Goal: Transaction & Acquisition: Purchase product/service

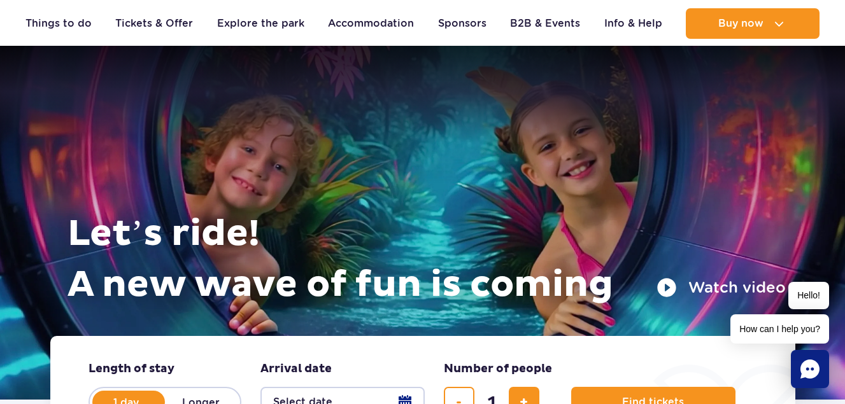
scroll to position [127, 0]
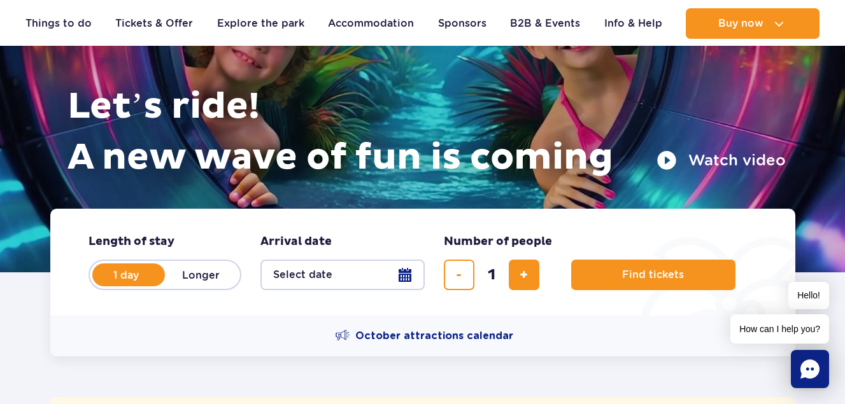
click at [318, 281] on button "Select date" at bounding box center [342, 275] width 164 height 31
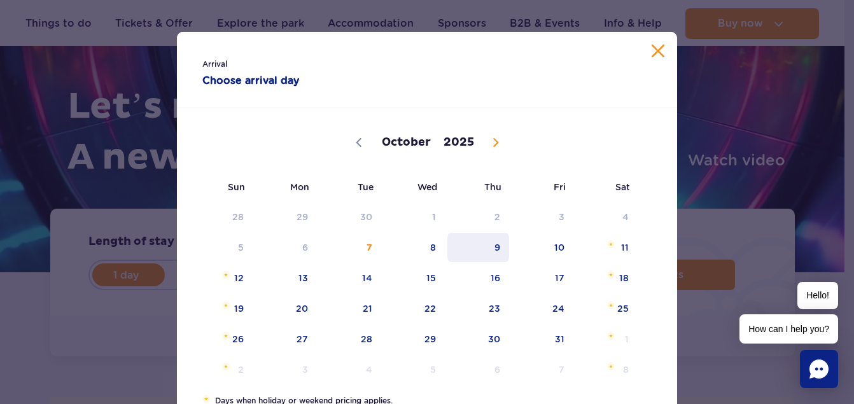
click at [492, 248] on span "9" at bounding box center [478, 247] width 64 height 29
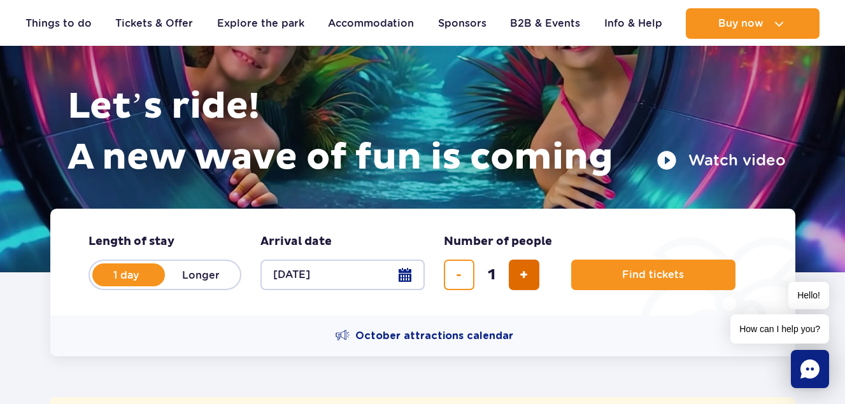
click at [520, 275] on span "add ticket" at bounding box center [523, 275] width 8 height 0
type input "5"
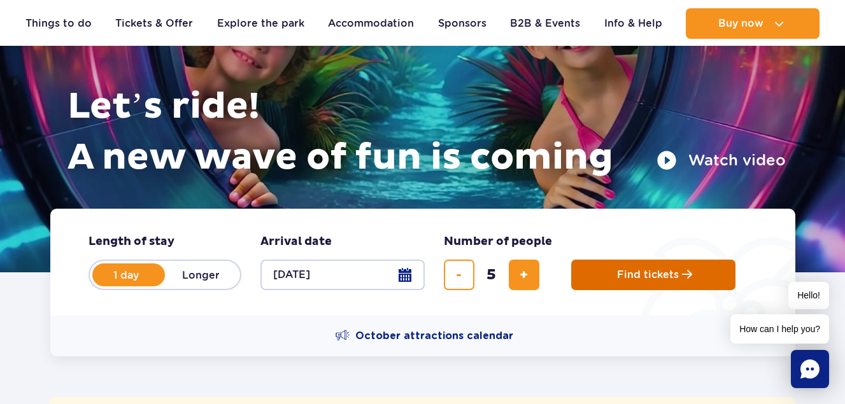
click at [638, 276] on span "Find tickets" at bounding box center [648, 274] width 62 height 11
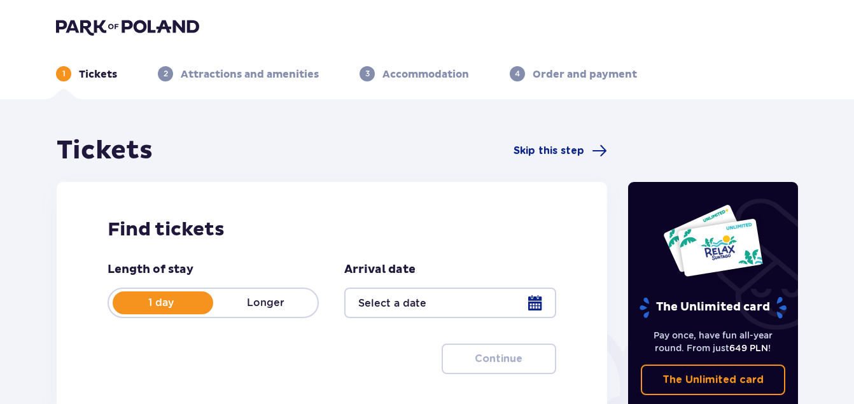
type input "[DATE]"
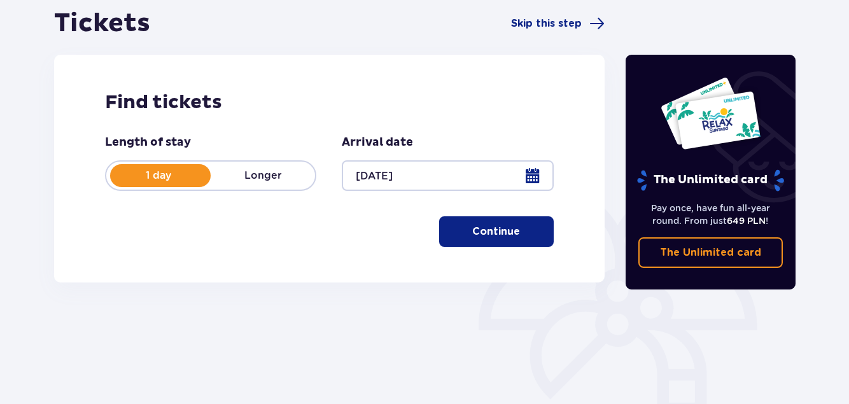
click at [487, 234] on p "Continue" at bounding box center [496, 232] width 48 height 14
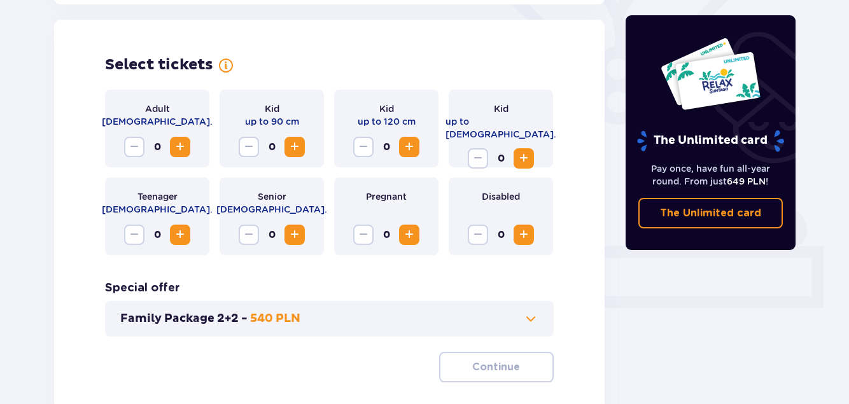
scroll to position [354, 0]
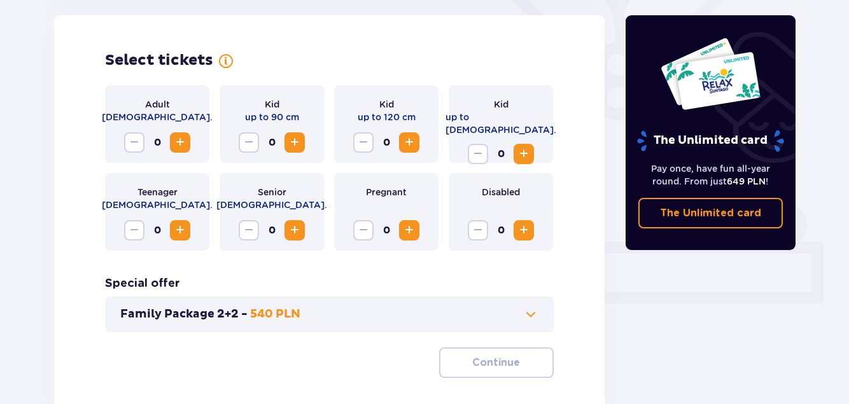
click at [179, 140] on span "Increase" at bounding box center [180, 142] width 15 height 15
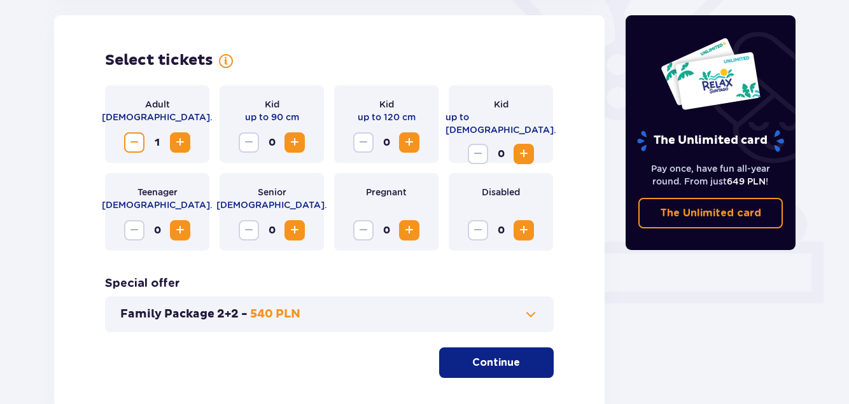
click at [179, 140] on span "Increase" at bounding box center [180, 142] width 15 height 15
click at [411, 141] on span "Increase" at bounding box center [409, 142] width 15 height 15
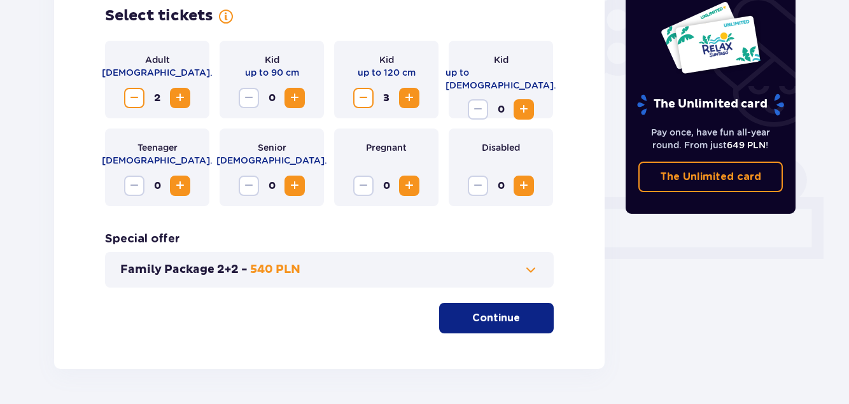
scroll to position [376, 0]
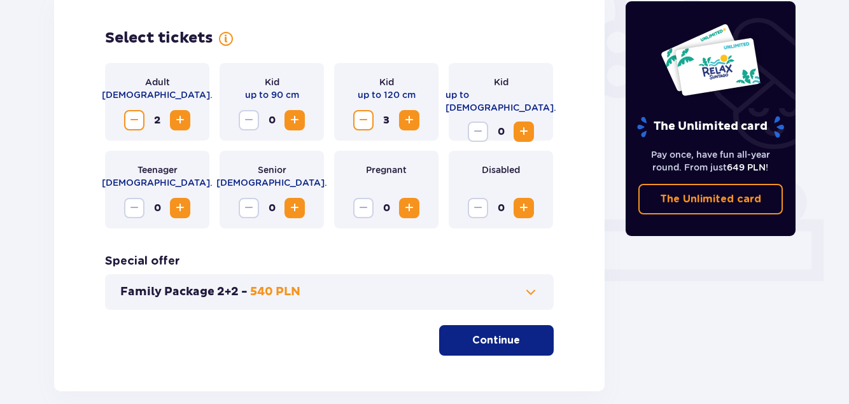
click at [486, 337] on p "Continue" at bounding box center [496, 341] width 48 height 14
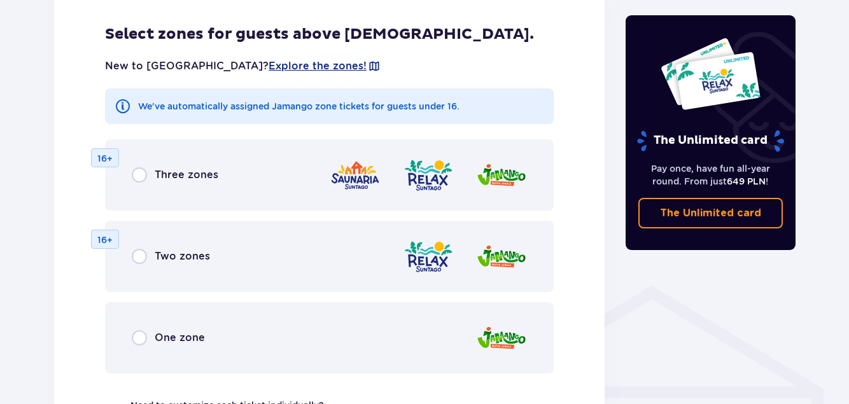
scroll to position [770, 0]
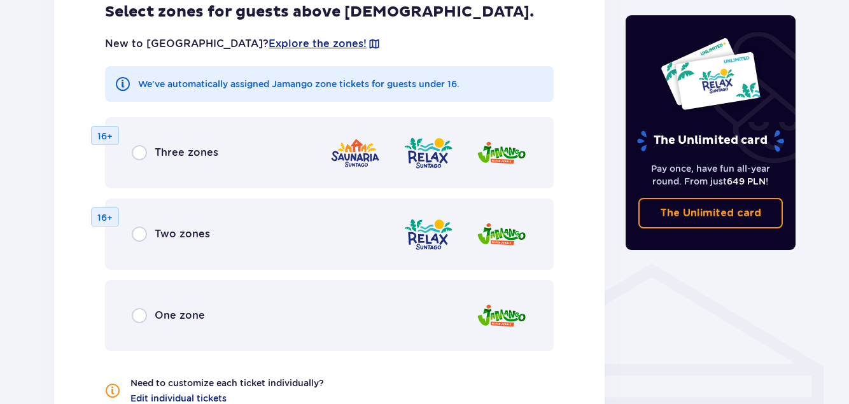
click at [141, 318] on input "radio" at bounding box center [139, 315] width 15 height 15
radio input "true"
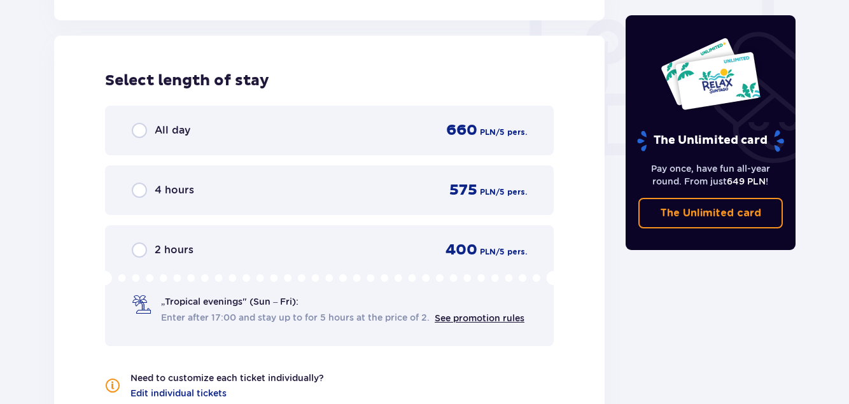
scroll to position [1195, 0]
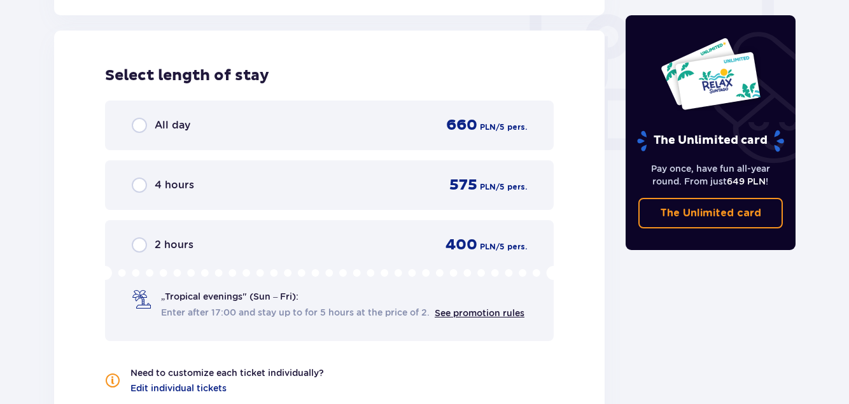
click at [143, 122] on input "radio" at bounding box center [139, 125] width 15 height 15
radio input "true"
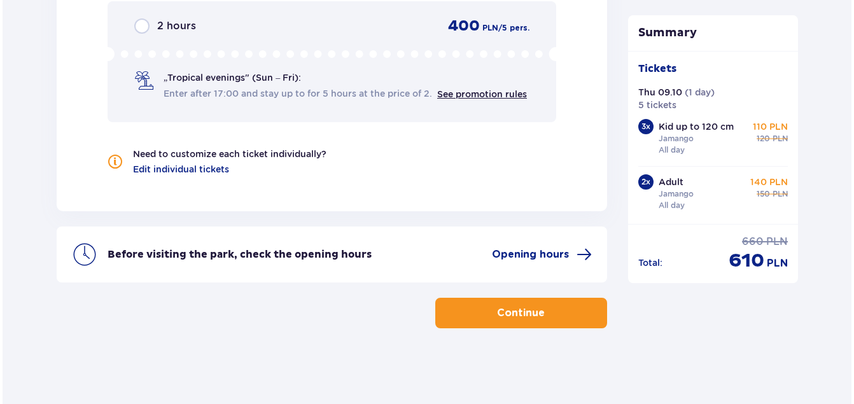
scroll to position [1415, 0]
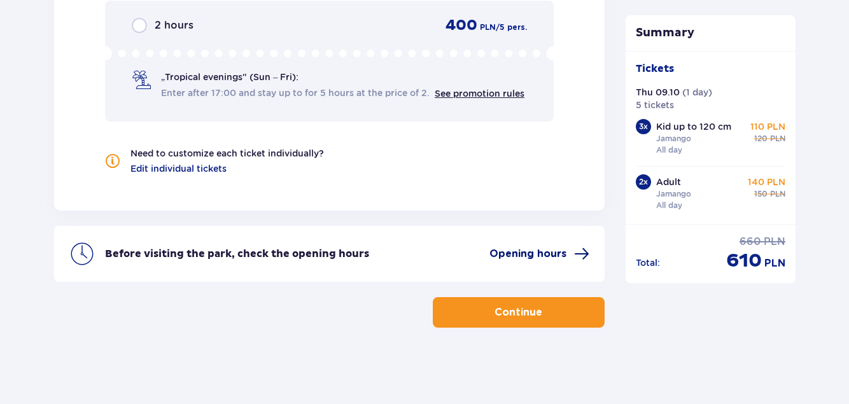
click at [547, 250] on span "Opening hours" at bounding box center [528, 254] width 77 height 14
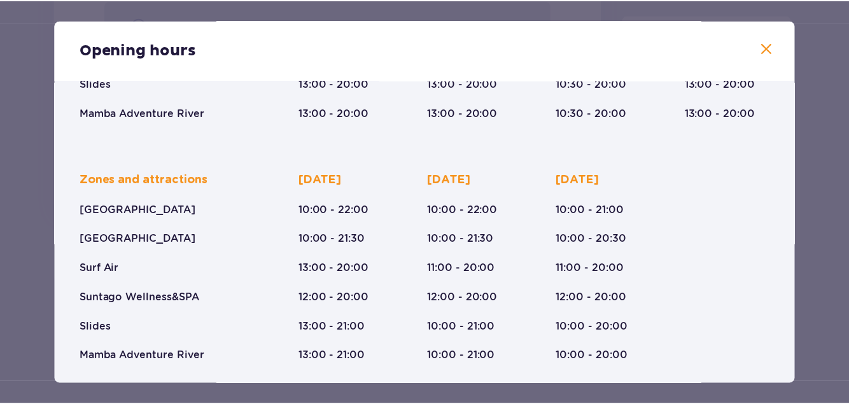
scroll to position [269, 0]
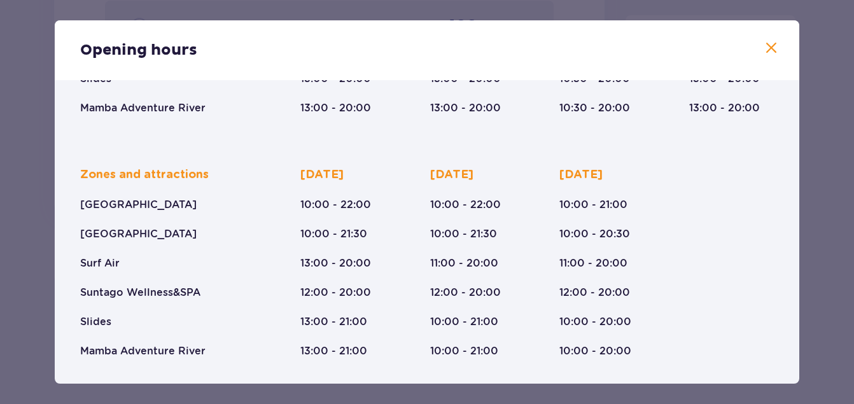
click at [768, 48] on span at bounding box center [771, 48] width 15 height 15
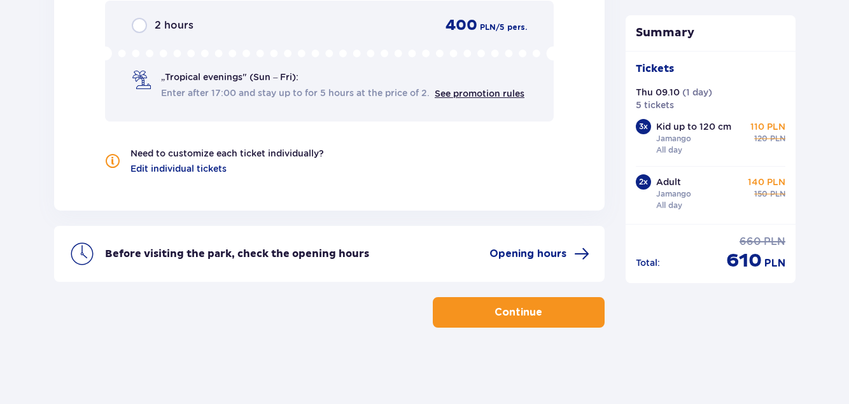
click at [495, 316] on p "Continue" at bounding box center [519, 313] width 48 height 14
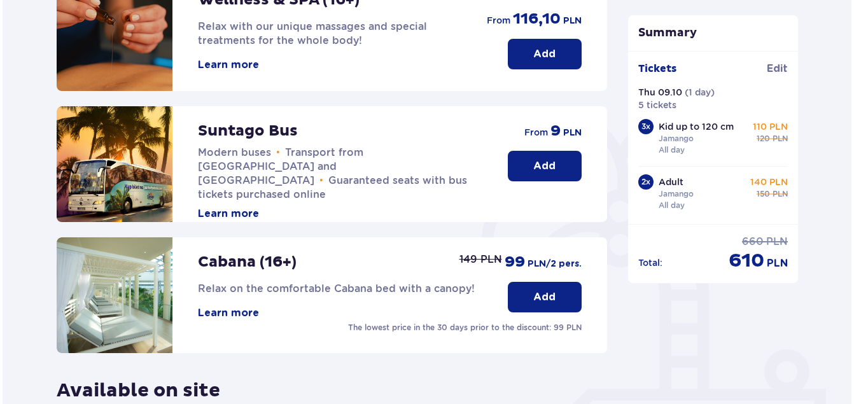
scroll to position [204, 0]
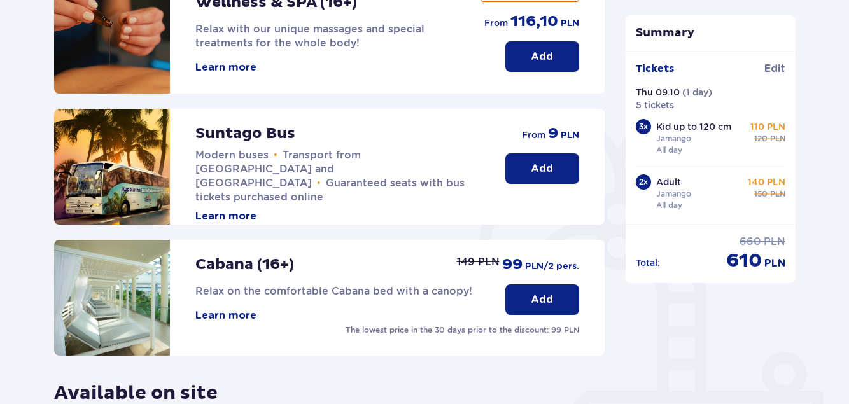
click at [232, 209] on button "Learn more" at bounding box center [225, 216] width 61 height 14
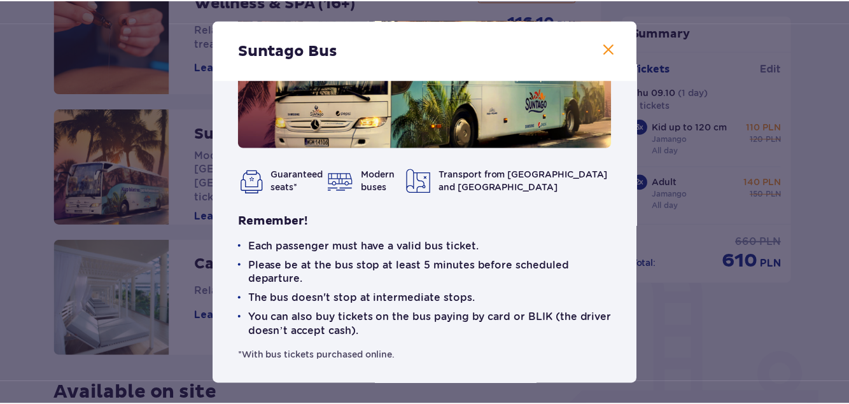
scroll to position [122, 0]
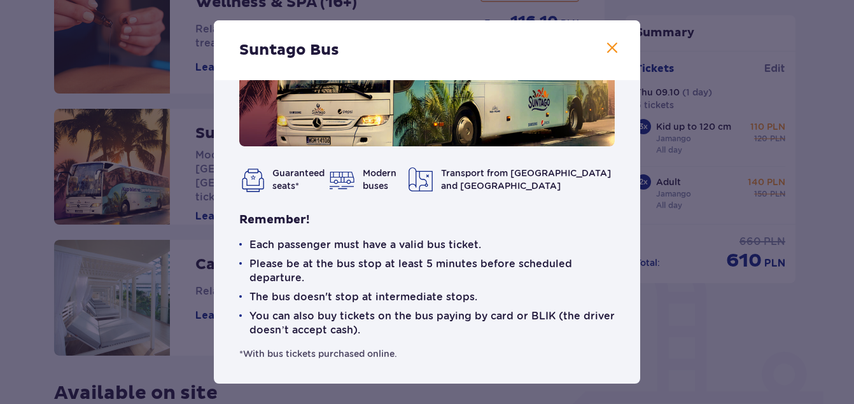
click at [605, 55] on span at bounding box center [612, 48] width 15 height 15
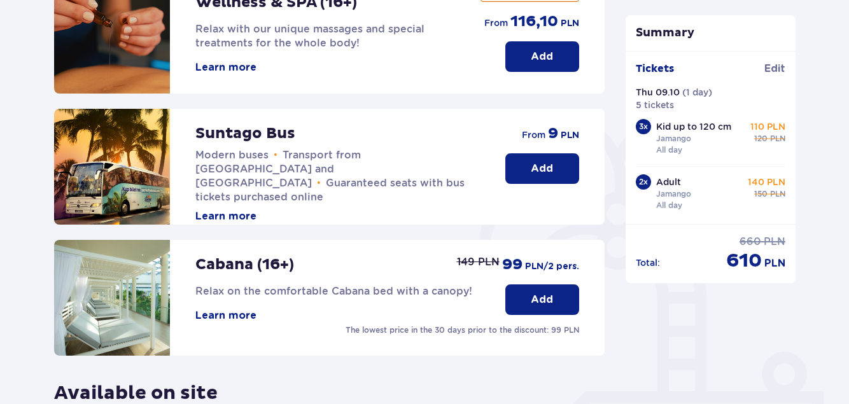
scroll to position [141, 0]
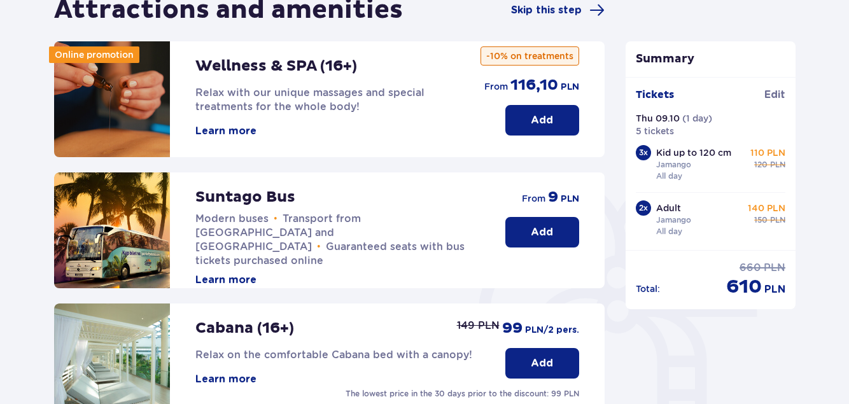
click at [553, 229] on button "Add" at bounding box center [542, 232] width 74 height 31
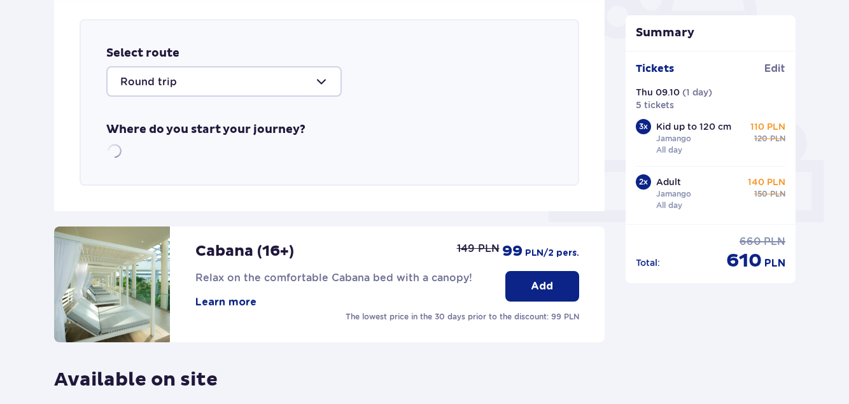
scroll to position [439, 0]
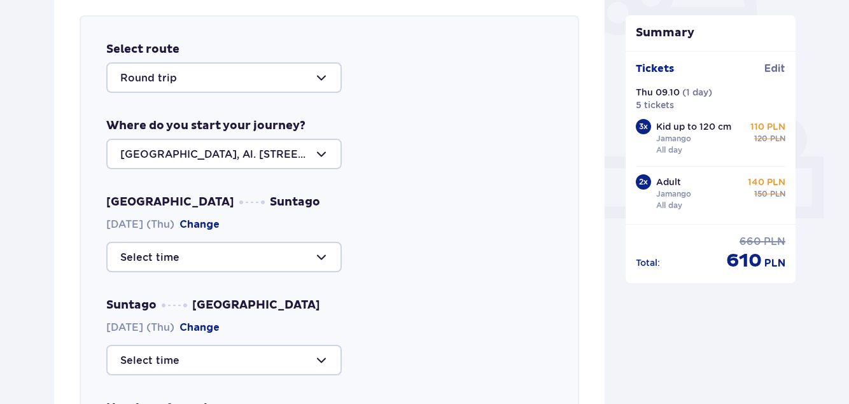
click at [311, 78] on div at bounding box center [224, 77] width 236 height 31
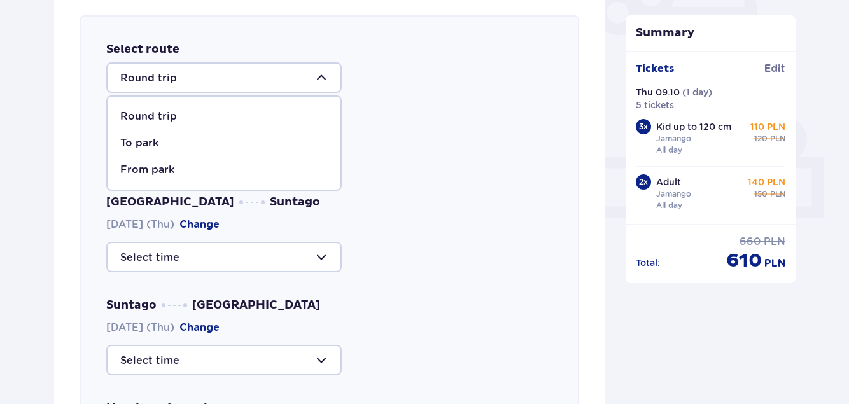
click at [173, 112] on p "Round trip" at bounding box center [148, 116] width 57 height 14
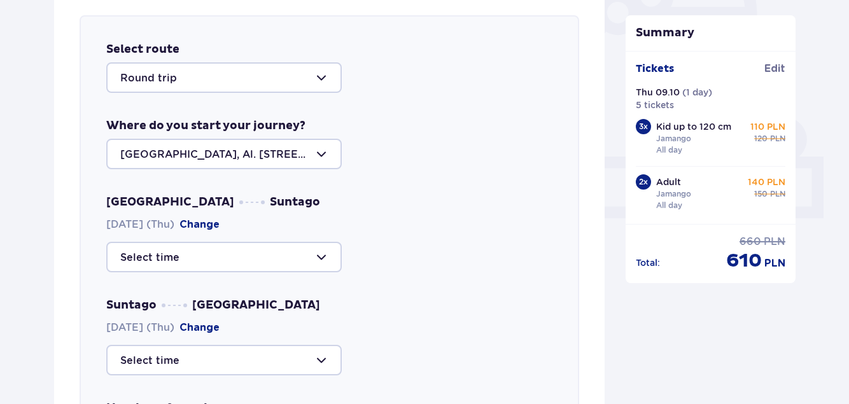
click at [323, 150] on div at bounding box center [224, 154] width 236 height 31
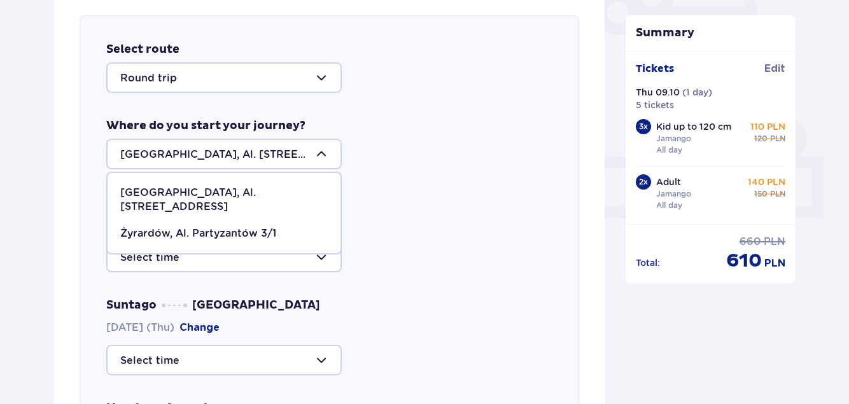
click at [207, 150] on div at bounding box center [224, 154] width 236 height 31
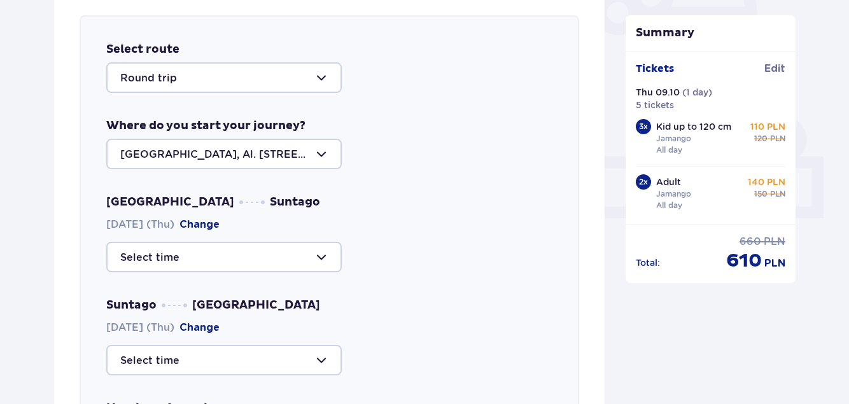
click at [207, 150] on div at bounding box center [224, 154] width 236 height 31
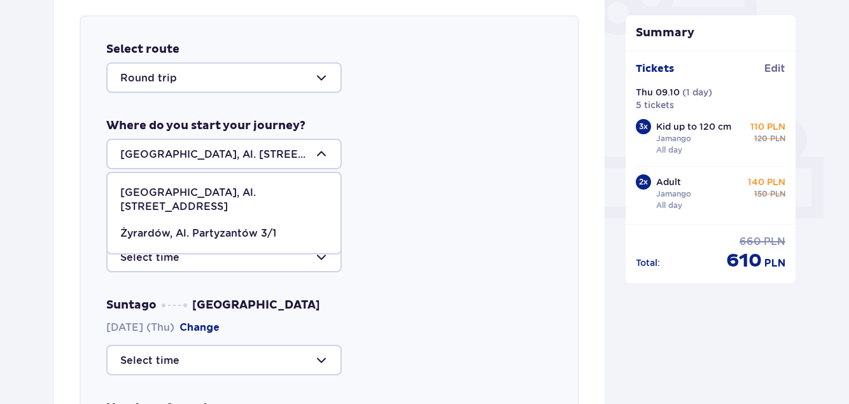
click at [226, 188] on p "Warsaw, Al. Jerozolimskie 56" at bounding box center [224, 200] width 208 height 28
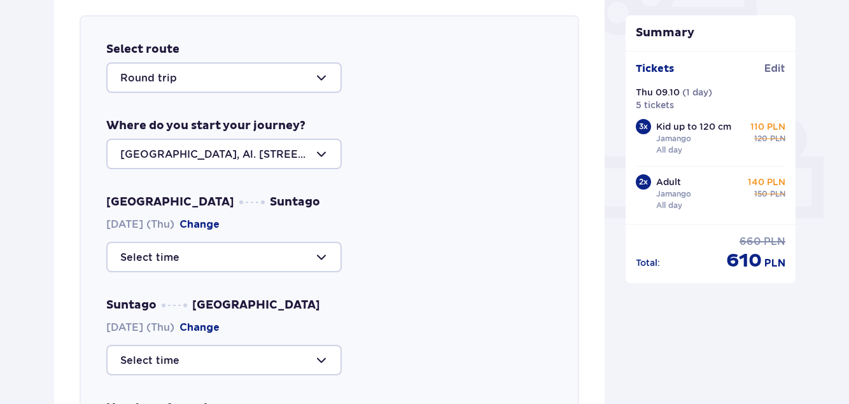
click at [225, 152] on div at bounding box center [224, 154] width 236 height 31
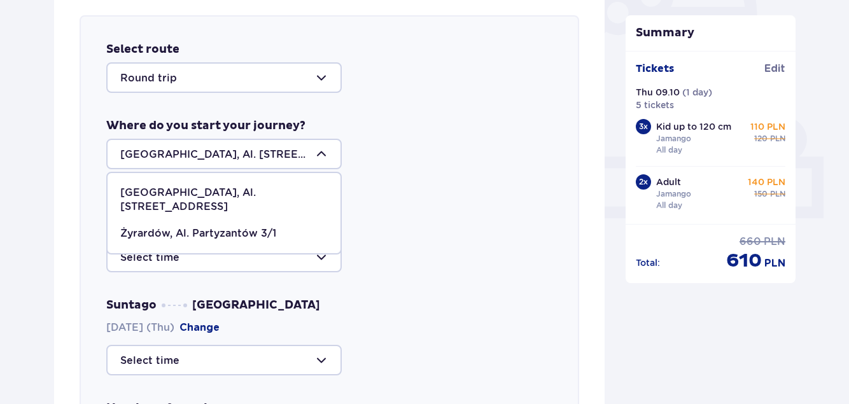
drag, startPoint x: 225, startPoint y: 152, endPoint x: 270, endPoint y: 152, distance: 44.6
click at [270, 152] on div at bounding box center [224, 154] width 236 height 31
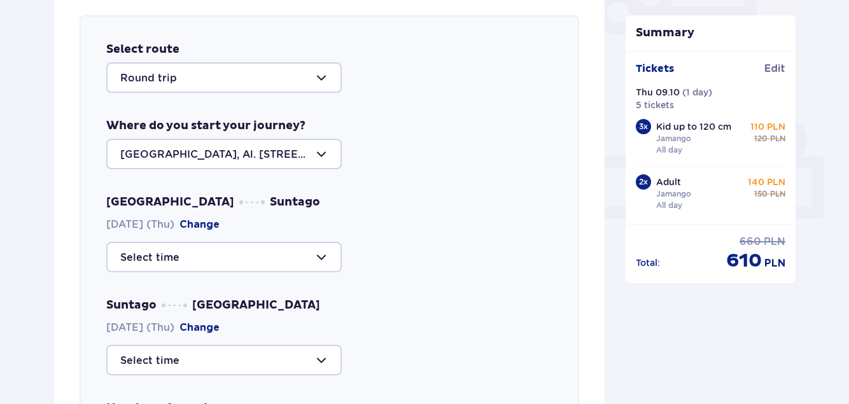
click at [190, 159] on div at bounding box center [224, 154] width 236 height 31
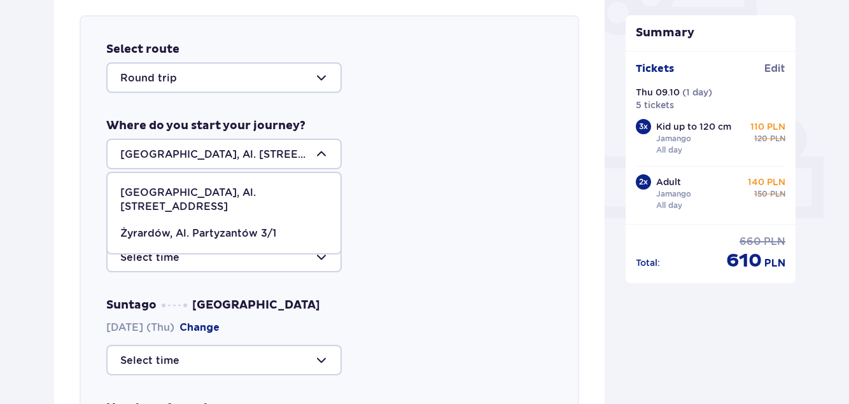
drag, startPoint x: 162, startPoint y: 192, endPoint x: 450, endPoint y: 113, distance: 298.4
click at [450, 113] on div "Select route Round trip Where do you start your journey? Warsaw, Al. Jerozolims…" at bounding box center [330, 277] width 500 height 525
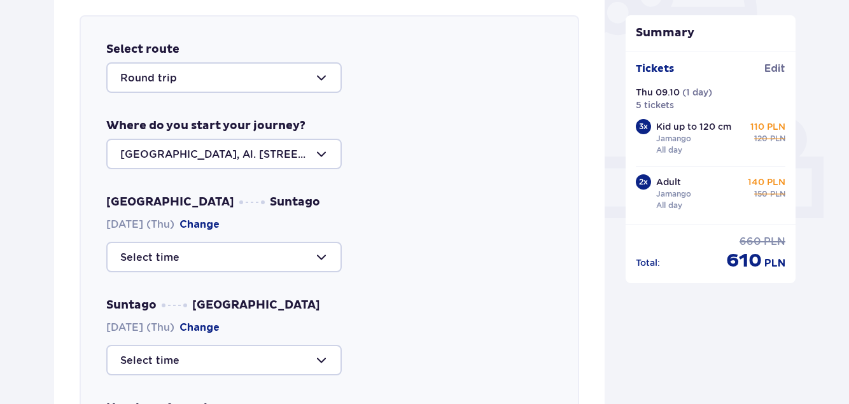
click at [257, 155] on div at bounding box center [224, 154] width 236 height 31
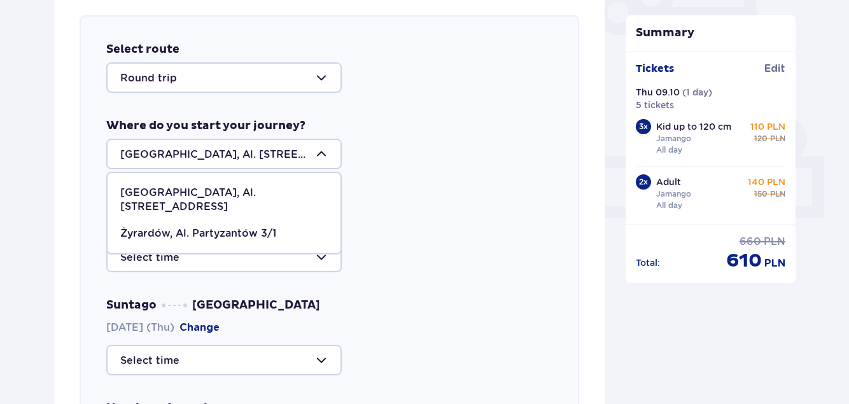
click at [209, 227] on p "Żyrardów, Al. Partyzantów 3/1" at bounding box center [198, 234] width 156 height 14
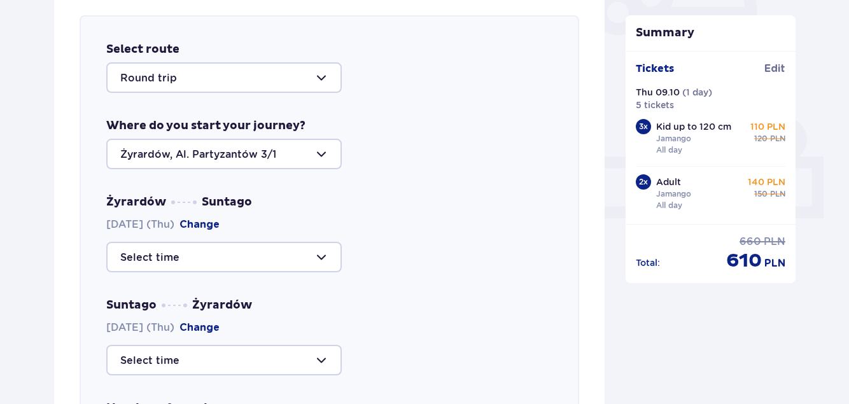
click at [308, 169] on div at bounding box center [224, 154] width 236 height 31
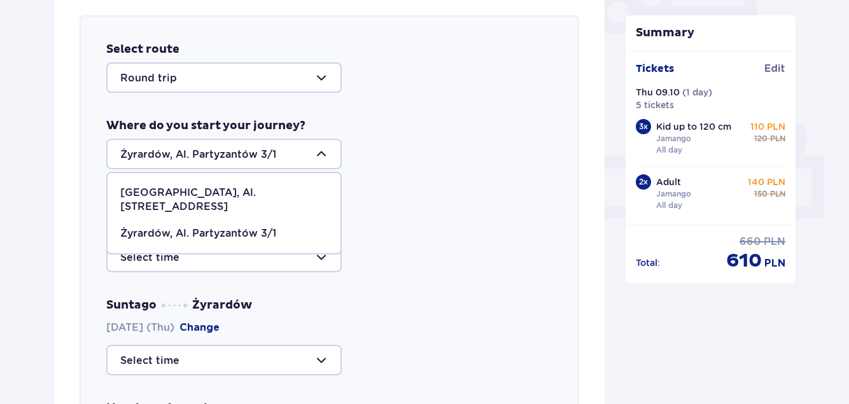
click at [240, 197] on p "Warsaw, Al. Jerozolimskie 56" at bounding box center [224, 200] width 208 height 28
type input "Warsaw, Al. Jerozolimskie 56"
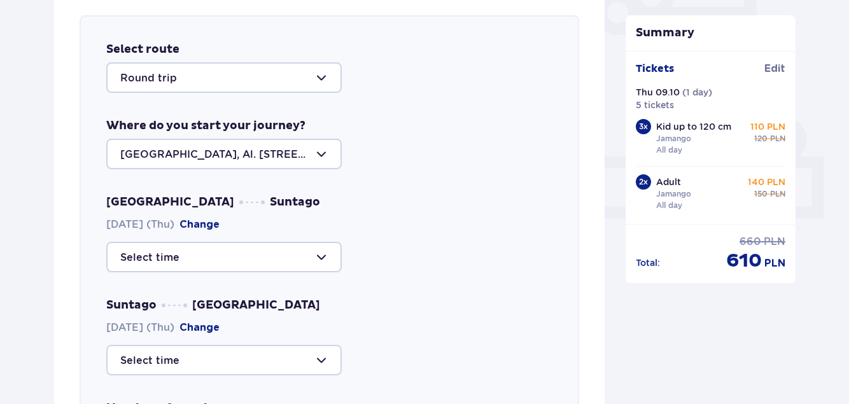
click at [209, 257] on div at bounding box center [224, 257] width 236 height 31
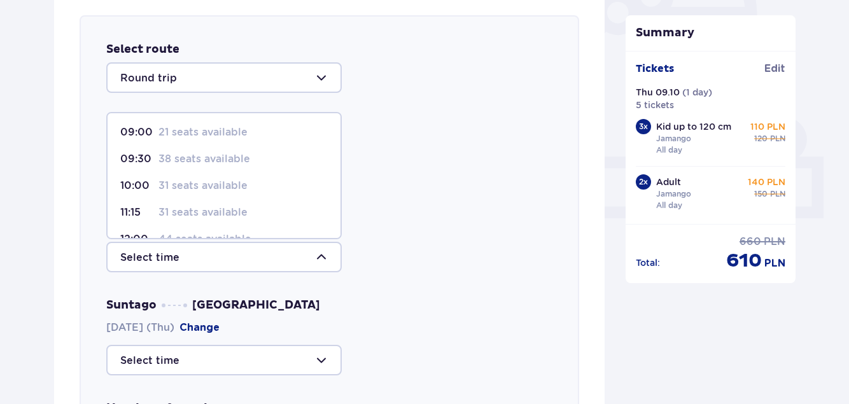
scroll to position [0, 0]
click at [188, 160] on p "38 seats available" at bounding box center [205, 160] width 92 height 14
type input "09:30"
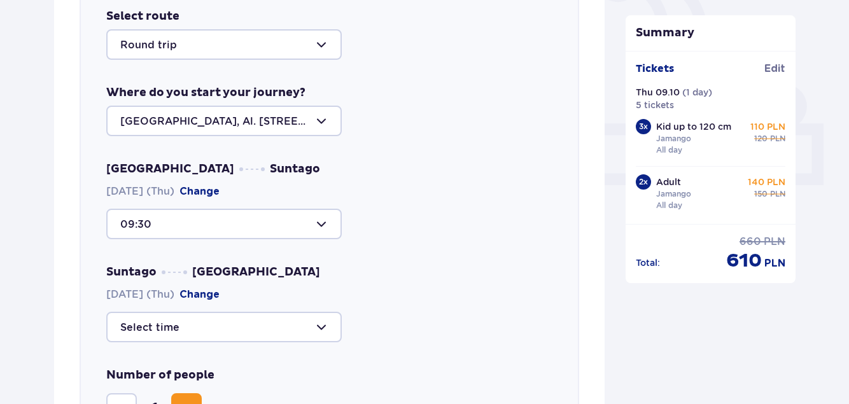
scroll to position [503, 0]
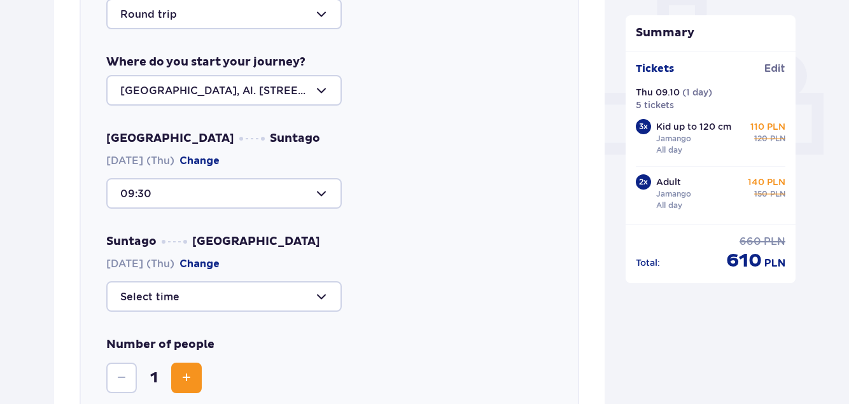
click at [167, 297] on div at bounding box center [224, 296] width 236 height 31
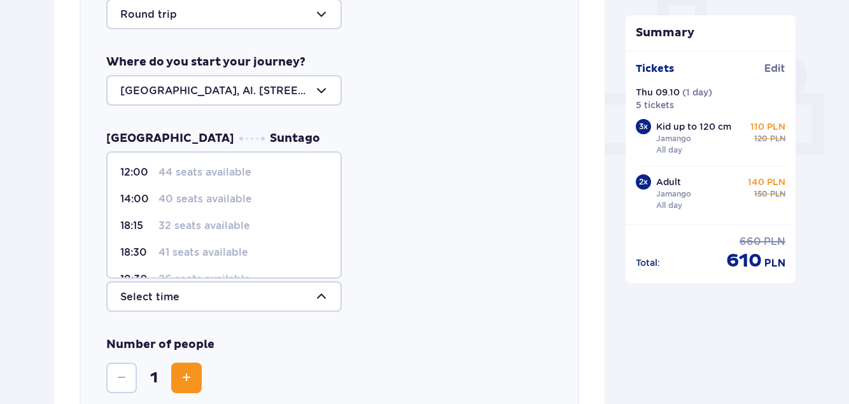
click at [151, 252] on p "18:30" at bounding box center [136, 253] width 33 height 14
type input "18:30"
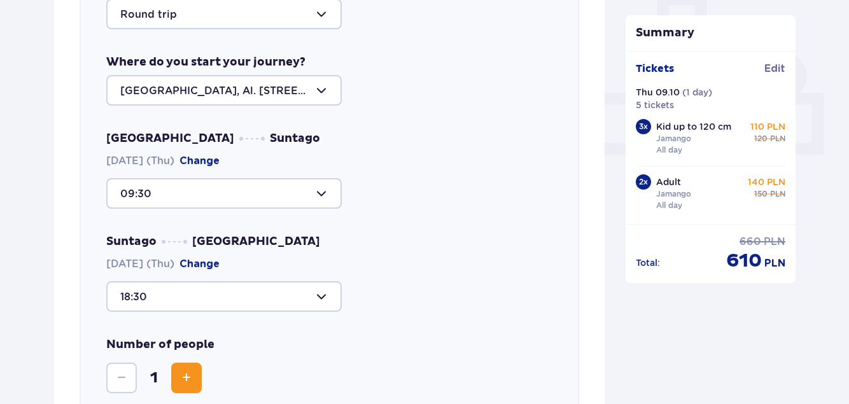
click at [190, 296] on div at bounding box center [224, 296] width 236 height 31
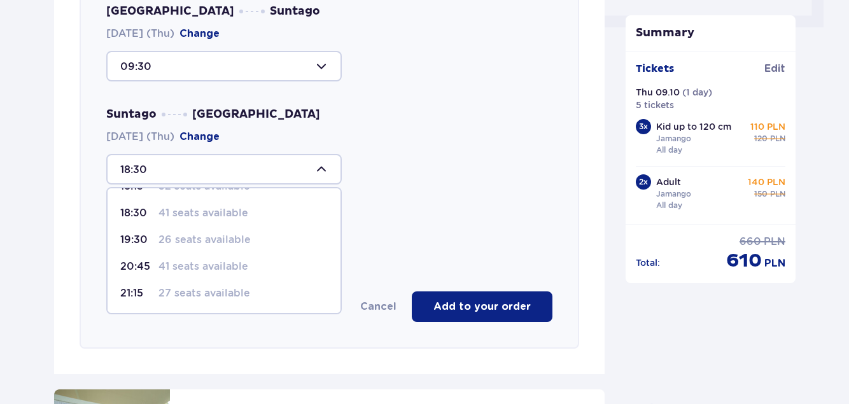
scroll to position [11, 0]
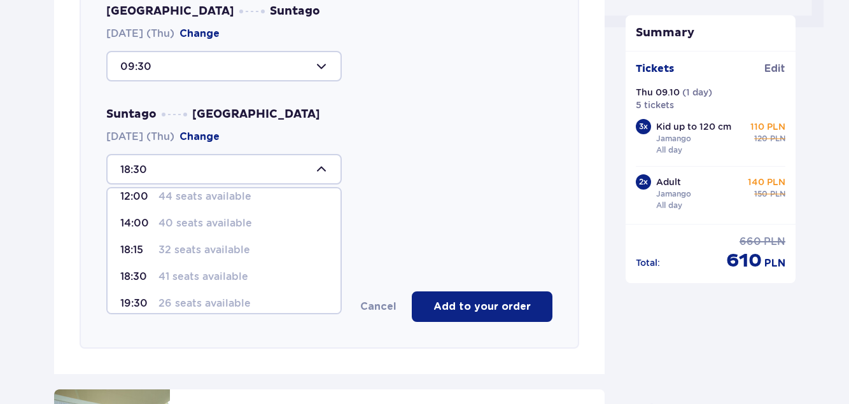
click at [190, 276] on p "41 seats available" at bounding box center [204, 277] width 90 height 14
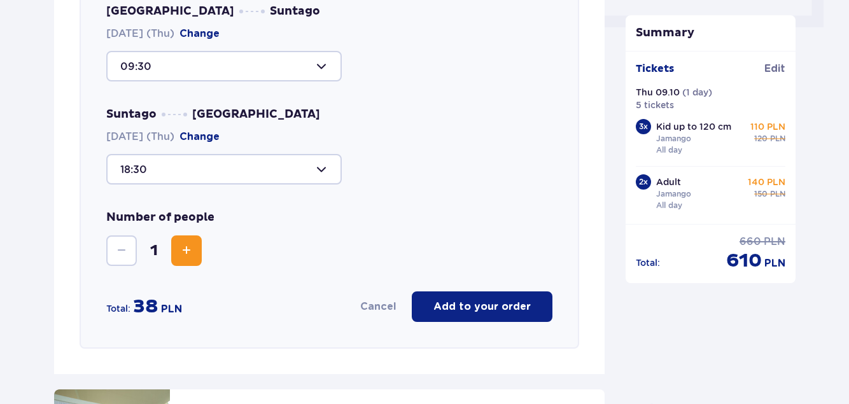
click at [184, 251] on span "Increase" at bounding box center [186, 250] width 15 height 15
click at [345, 222] on div "Number of people 5" at bounding box center [329, 238] width 446 height 56
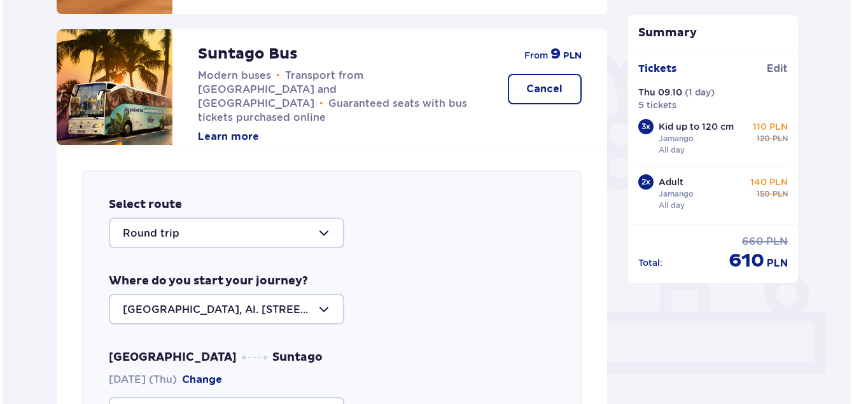
scroll to position [312, 0]
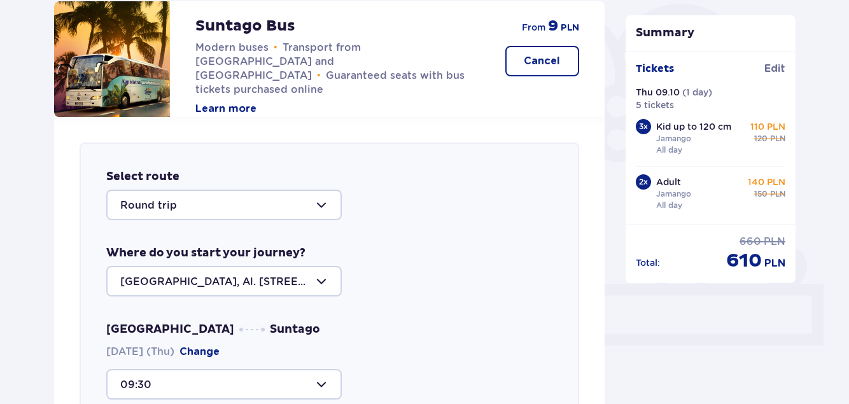
click at [230, 102] on button "Learn more" at bounding box center [225, 109] width 61 height 14
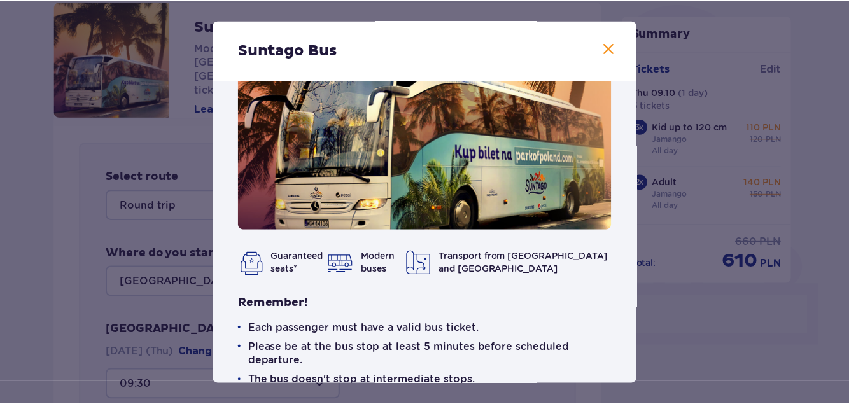
scroll to position [122, 0]
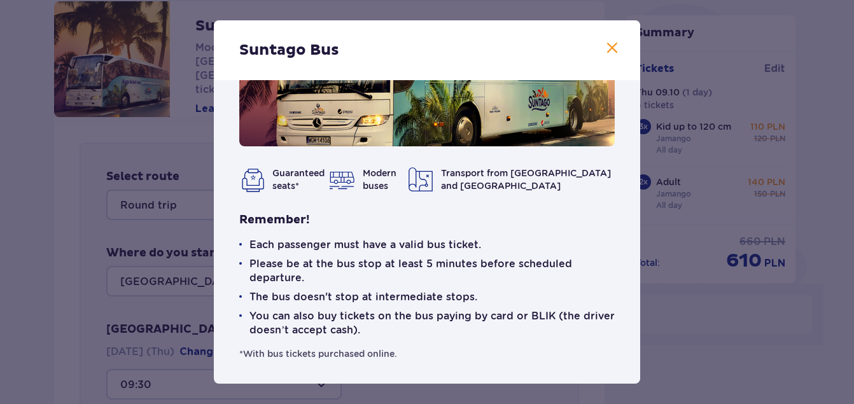
click at [608, 45] on span at bounding box center [612, 48] width 15 height 15
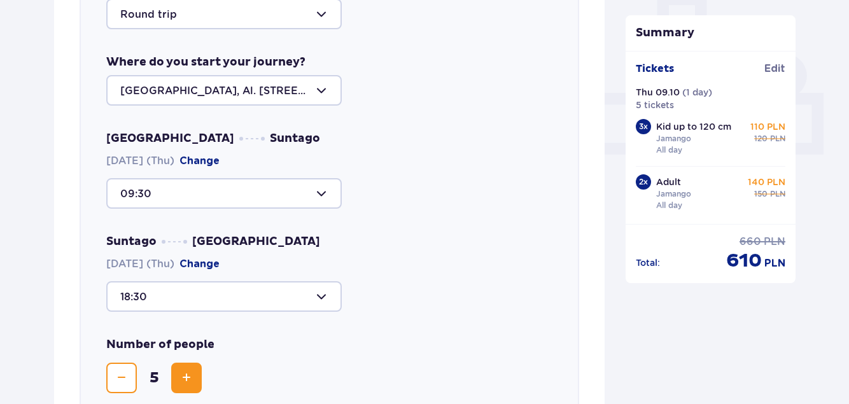
click at [443, 235] on div "Suntago Warsaw 09.10.2025 (Thu) Change 18:30" at bounding box center [329, 273] width 446 height 78
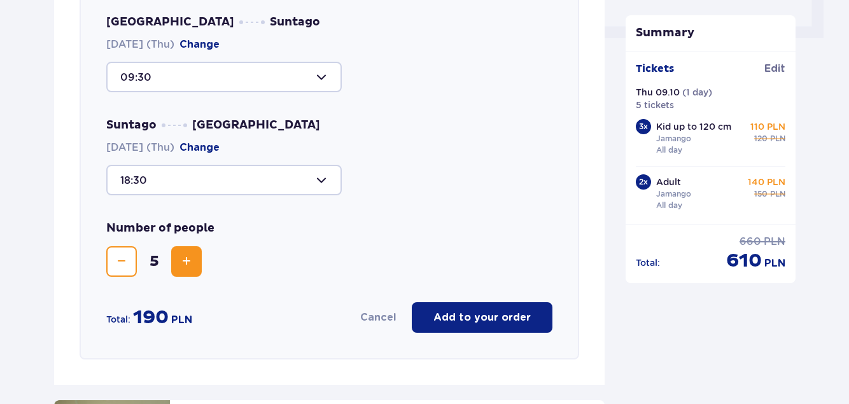
scroll to position [630, 0]
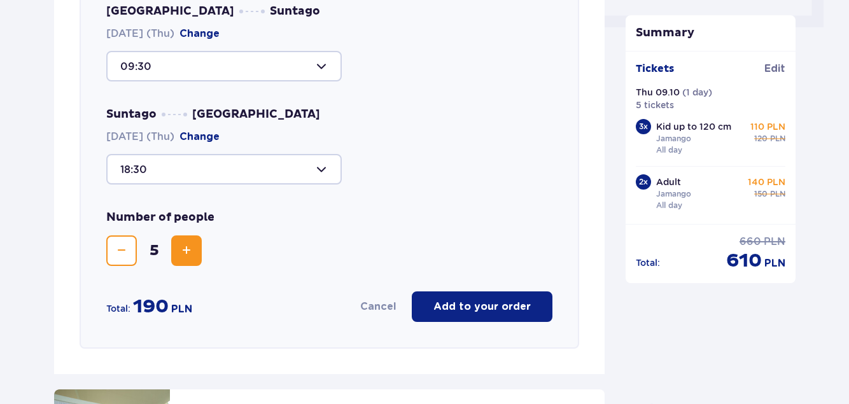
click at [487, 306] on p "Add to your order" at bounding box center [481, 307] width 97 height 14
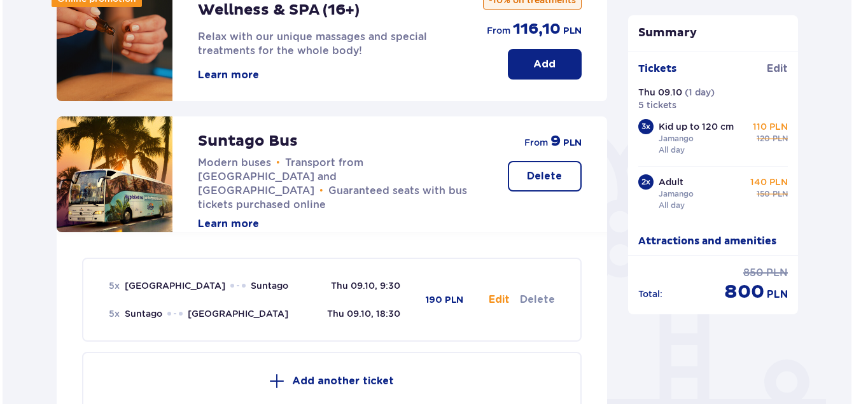
scroll to position [121, 0]
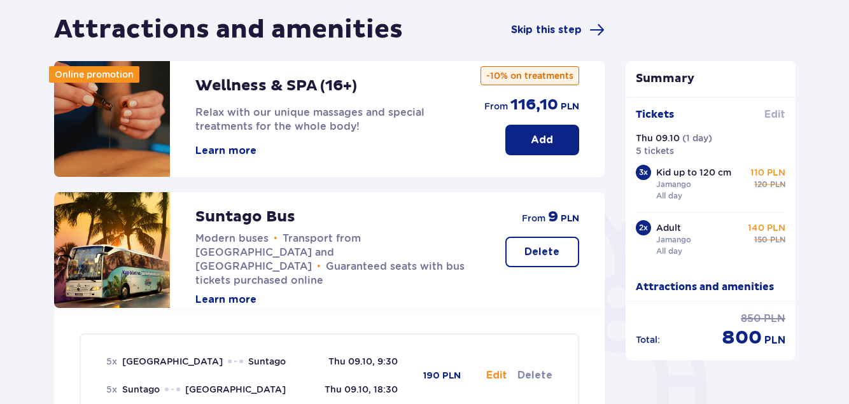
click at [770, 111] on span "Edit" at bounding box center [774, 115] width 21 height 14
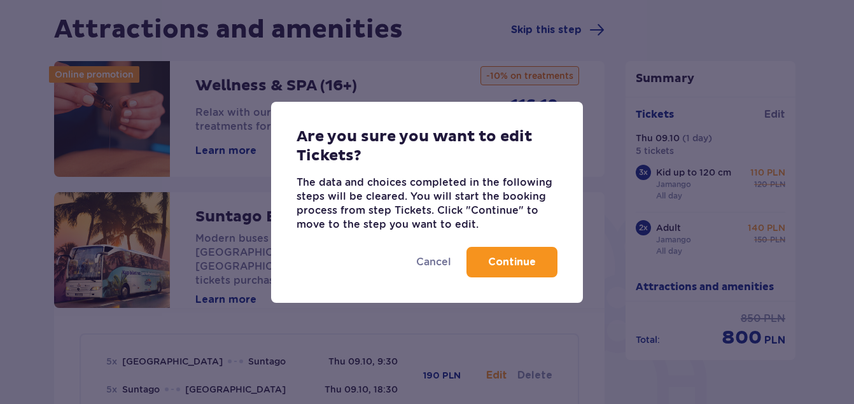
click at [507, 264] on p "Continue" at bounding box center [512, 262] width 48 height 14
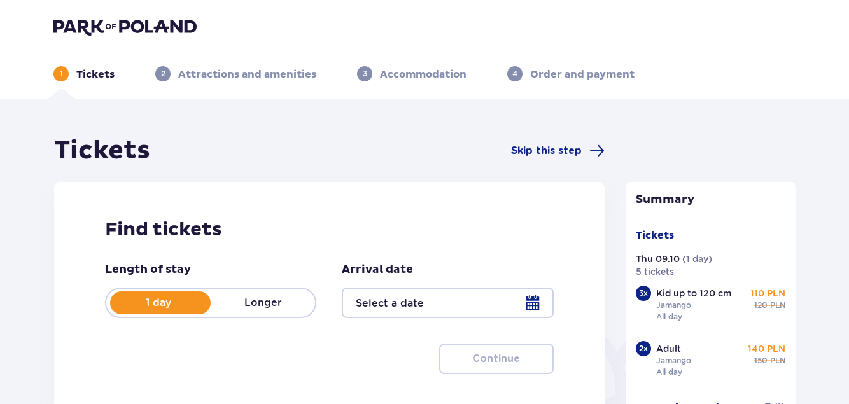
type input "[DATE]"
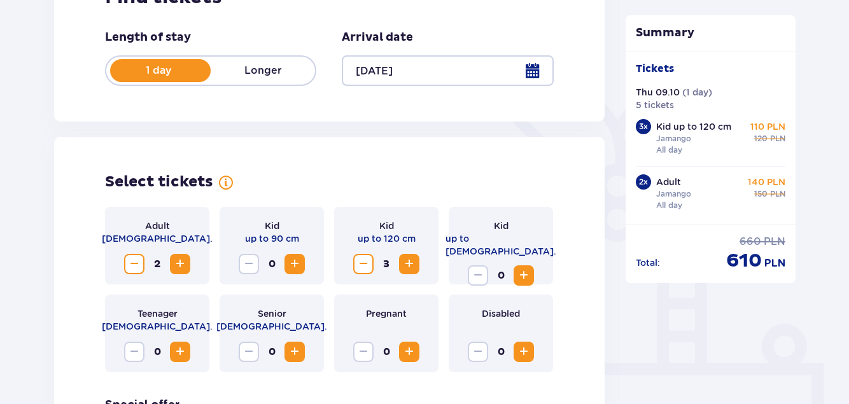
scroll to position [255, 0]
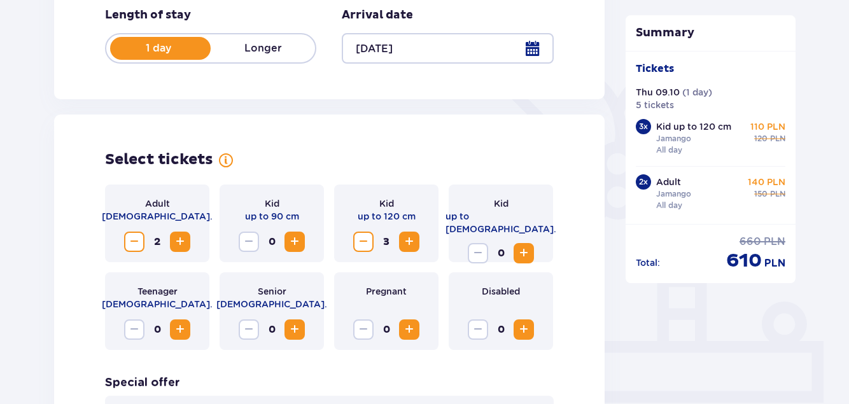
click at [361, 241] on span "Decrease" at bounding box center [363, 241] width 15 height 15
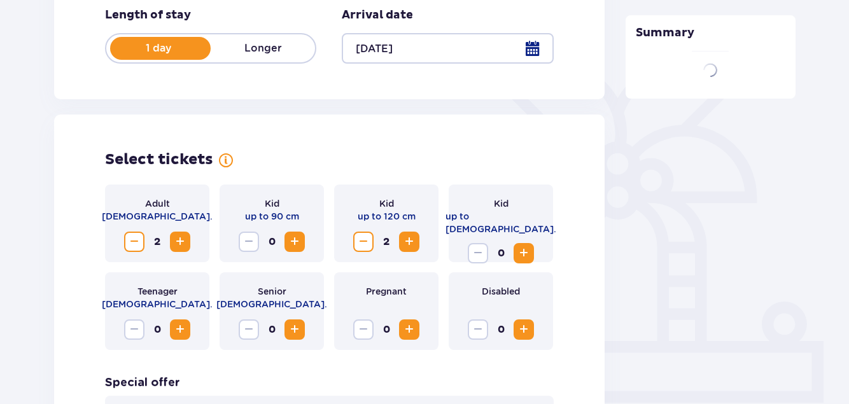
click at [361, 241] on span "Decrease" at bounding box center [363, 241] width 15 height 15
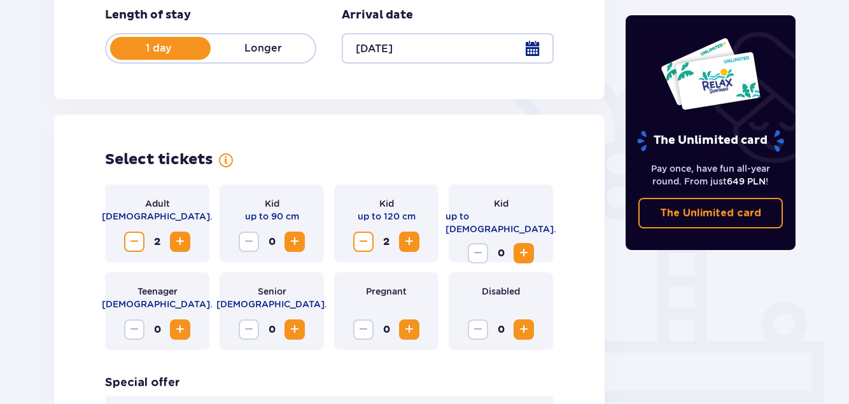
click at [353, 240] on button "Decrease" at bounding box center [363, 242] width 20 height 20
click at [361, 240] on span "Decrease" at bounding box center [363, 241] width 15 height 15
click at [523, 246] on span "Increase" at bounding box center [523, 253] width 15 height 15
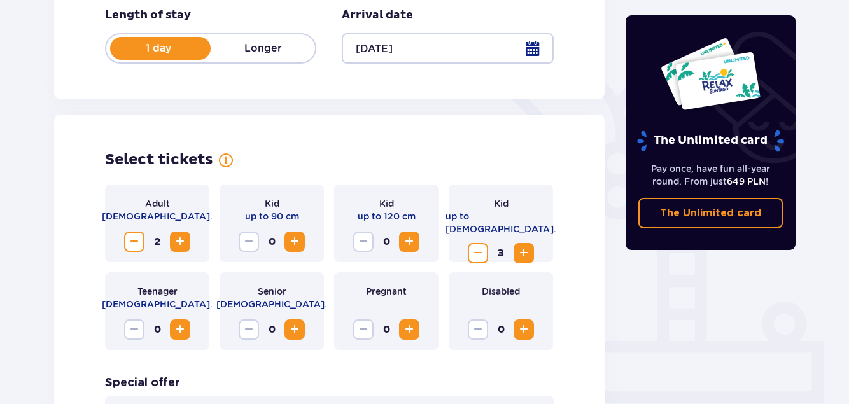
click at [444, 160] on div "Select tickets" at bounding box center [329, 159] width 449 height 19
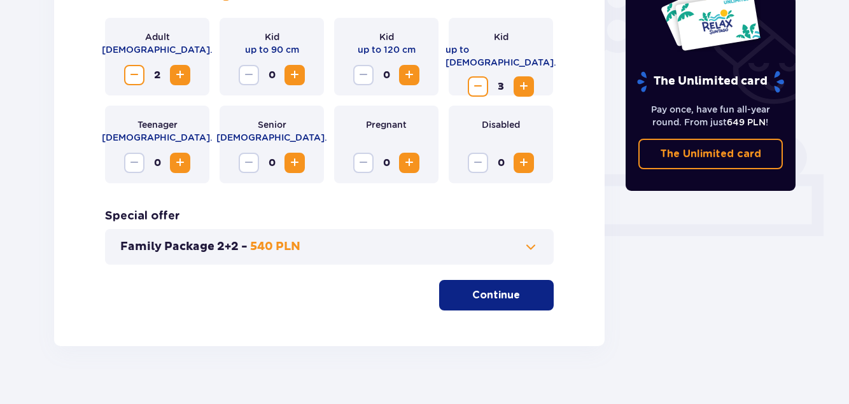
scroll to position [440, 0]
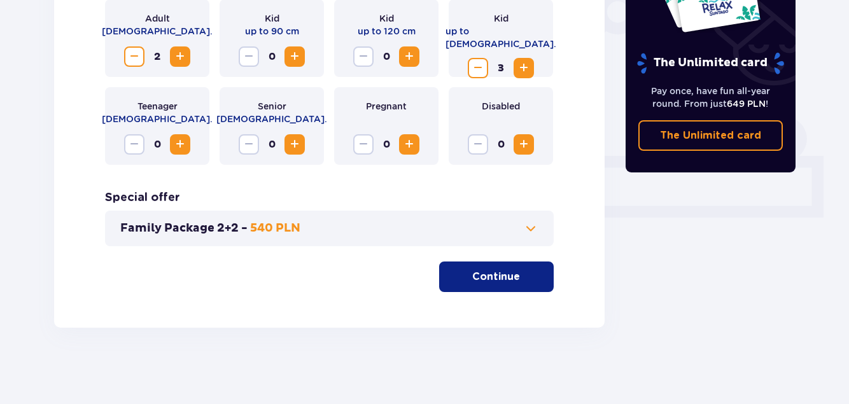
click at [478, 273] on p "Continue" at bounding box center [496, 277] width 48 height 14
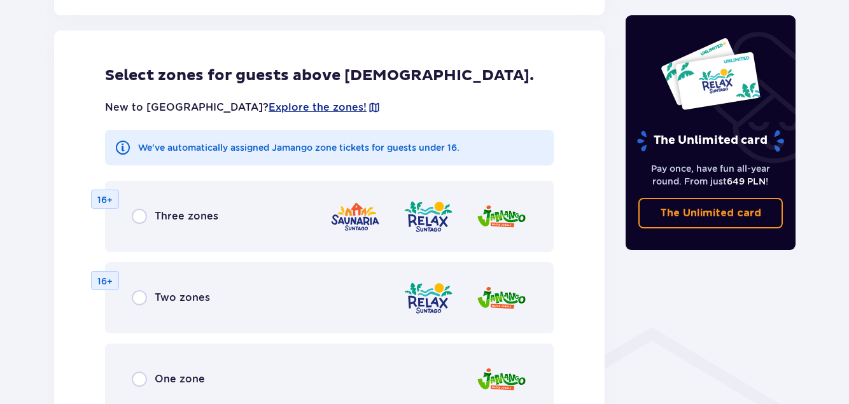
scroll to position [834, 0]
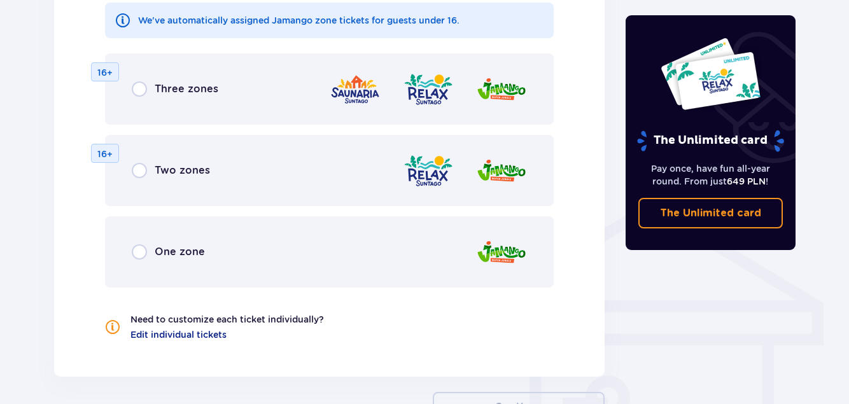
click at [159, 253] on span "One zone" at bounding box center [180, 252] width 50 height 14
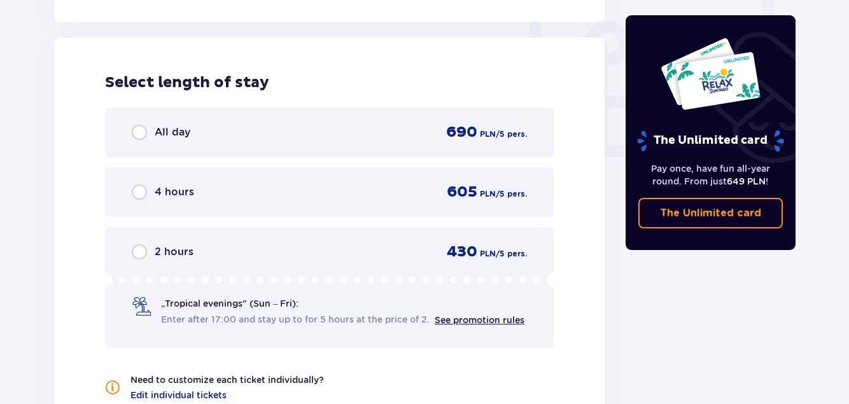
scroll to position [1195, 0]
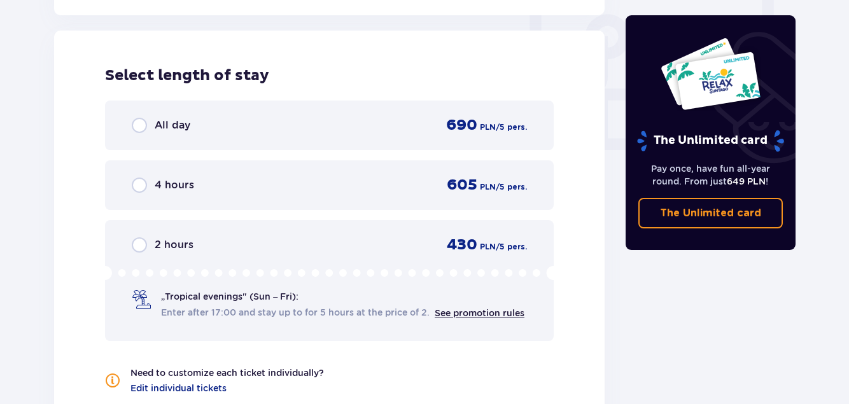
click at [173, 125] on span "All day" at bounding box center [173, 125] width 36 height 14
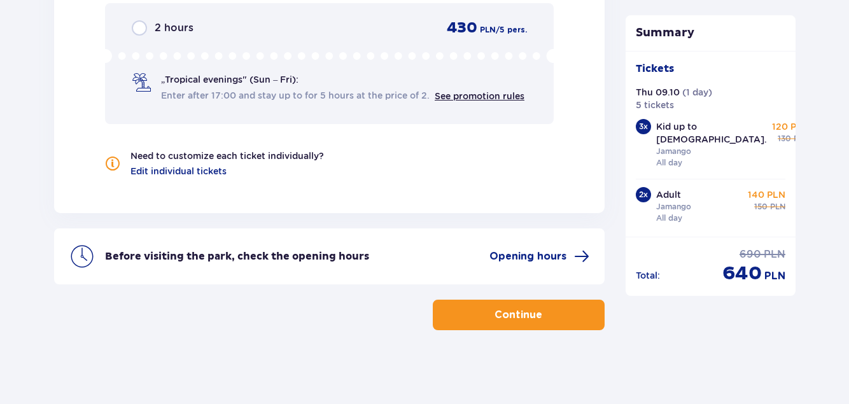
scroll to position [1415, 0]
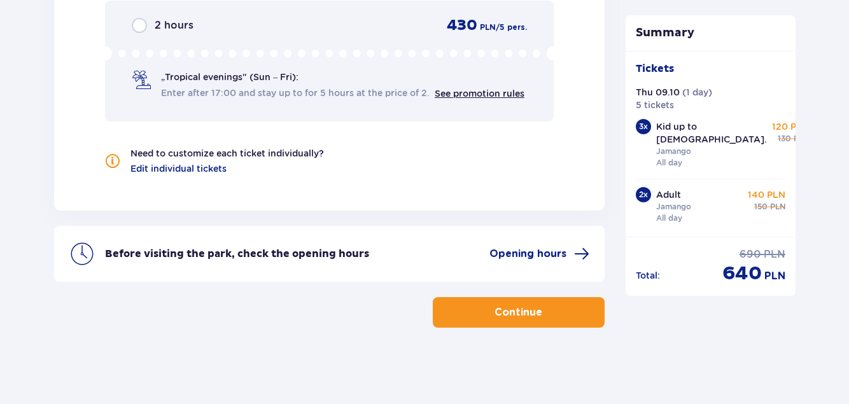
click at [521, 309] on p "Continue" at bounding box center [519, 313] width 48 height 14
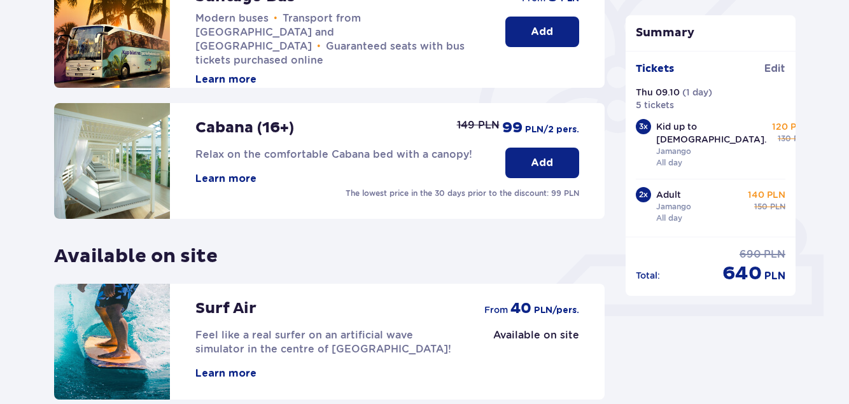
scroll to position [204, 0]
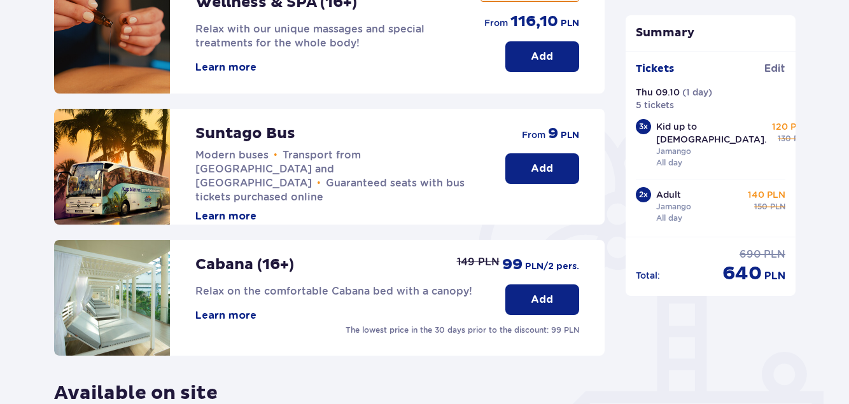
click at [526, 165] on button "Add" at bounding box center [542, 168] width 74 height 31
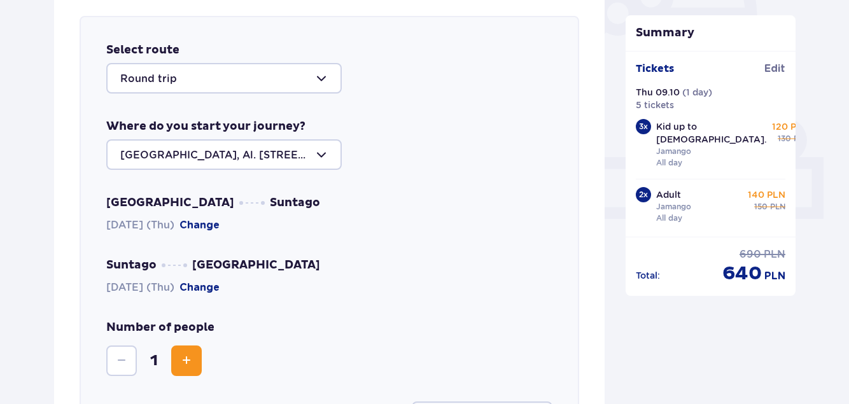
scroll to position [439, 0]
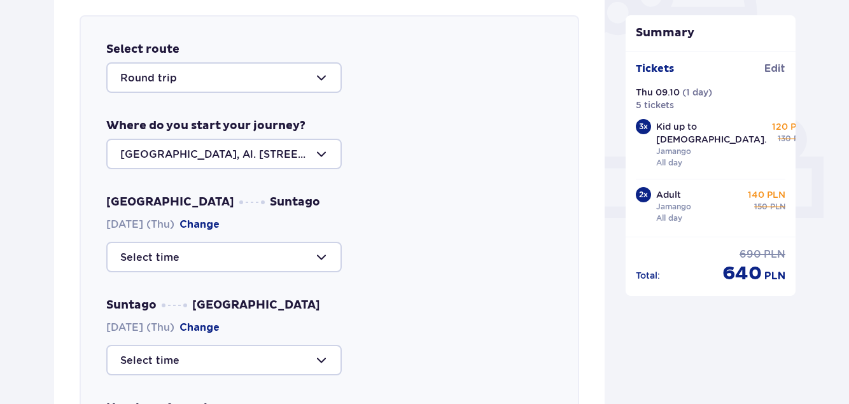
click at [411, 199] on div "Warsaw Suntago 09.10.2025 (Thu) Change" at bounding box center [329, 234] width 446 height 78
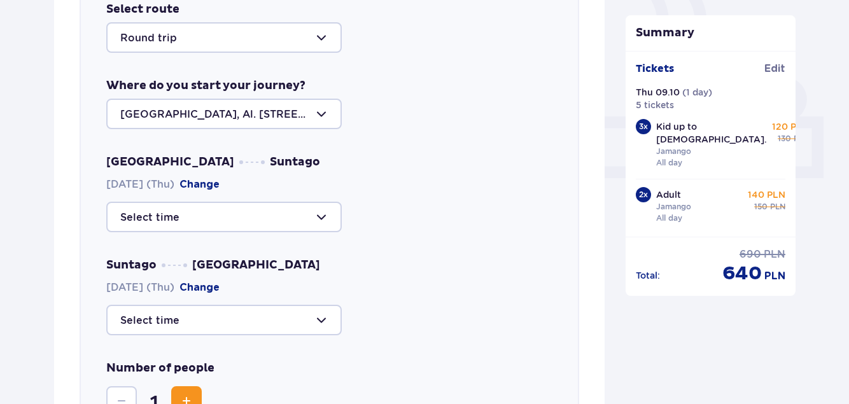
scroll to position [567, 0]
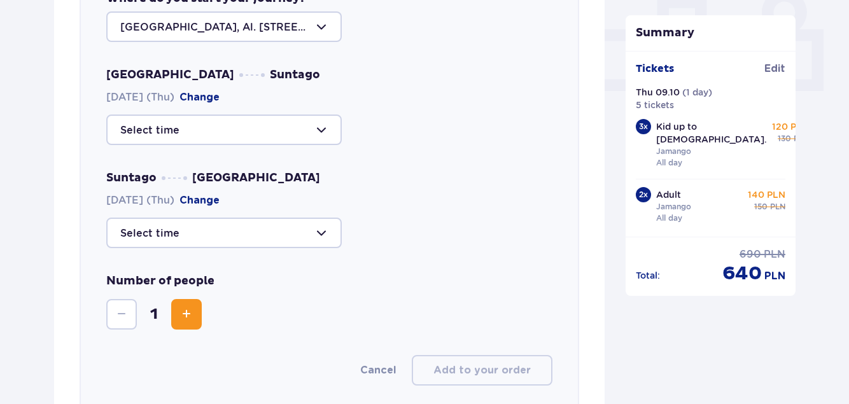
click at [206, 132] on div at bounding box center [224, 130] width 236 height 31
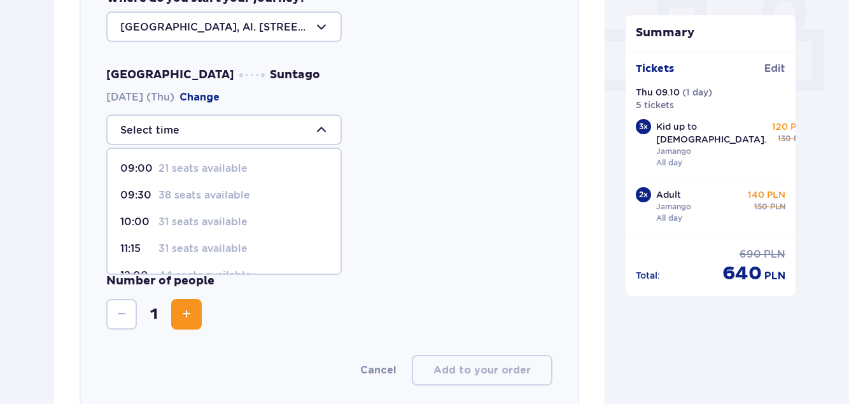
click at [141, 188] on p "09:30" at bounding box center [136, 195] width 33 height 14
type input "09:30"
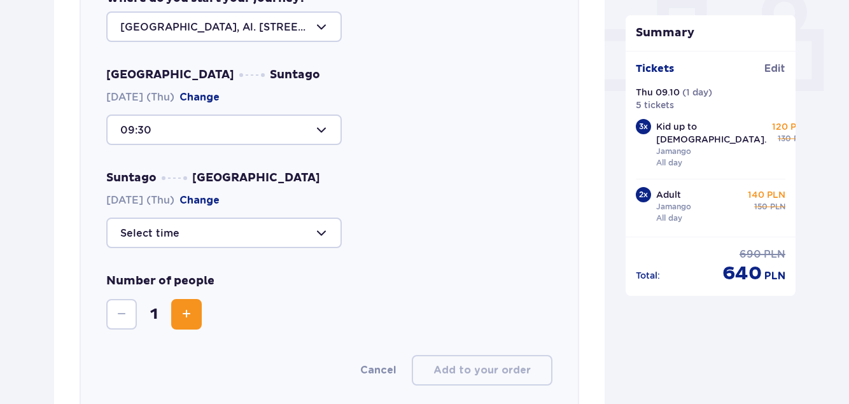
click at [159, 232] on div at bounding box center [224, 233] width 236 height 31
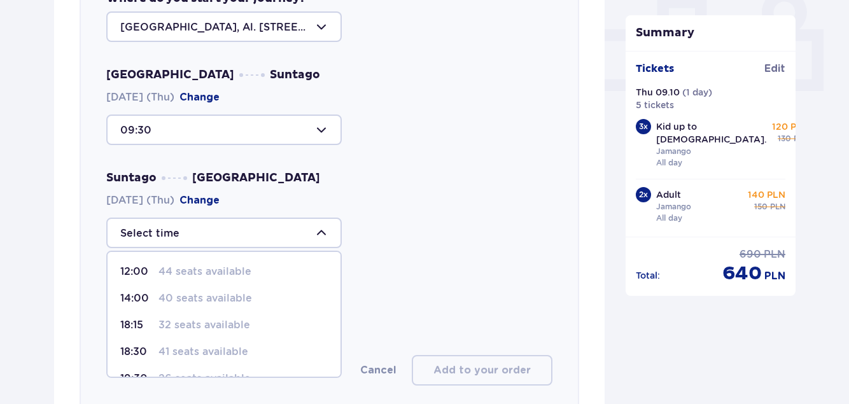
click at [129, 349] on p "18:30" at bounding box center [136, 352] width 33 height 14
type input "18:30"
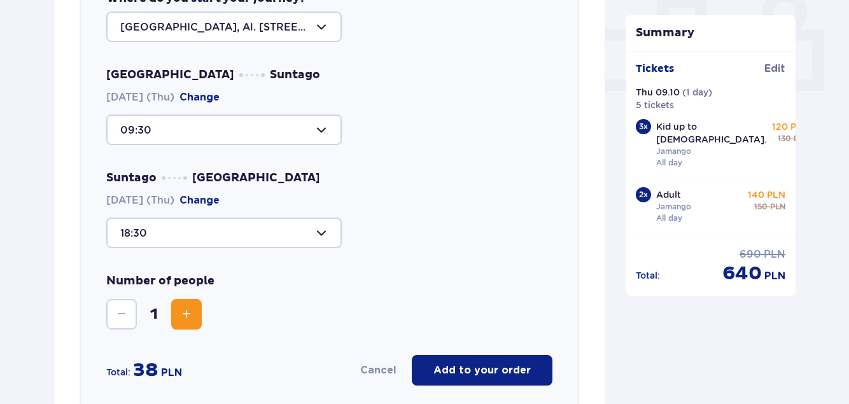
scroll to position [630, 0]
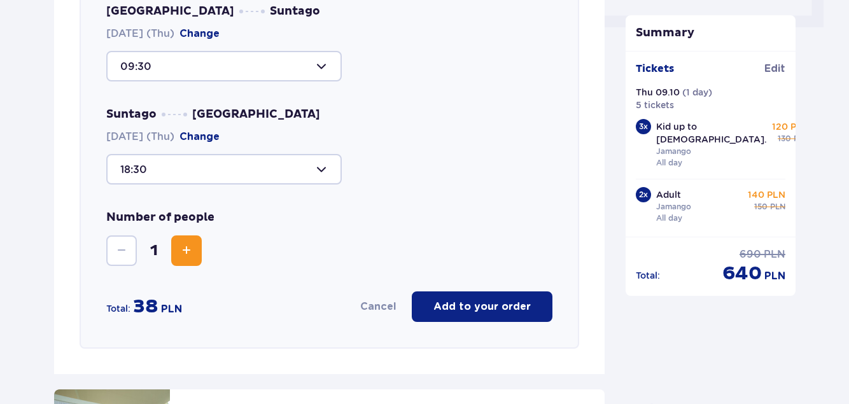
click at [195, 70] on div at bounding box center [224, 66] width 236 height 31
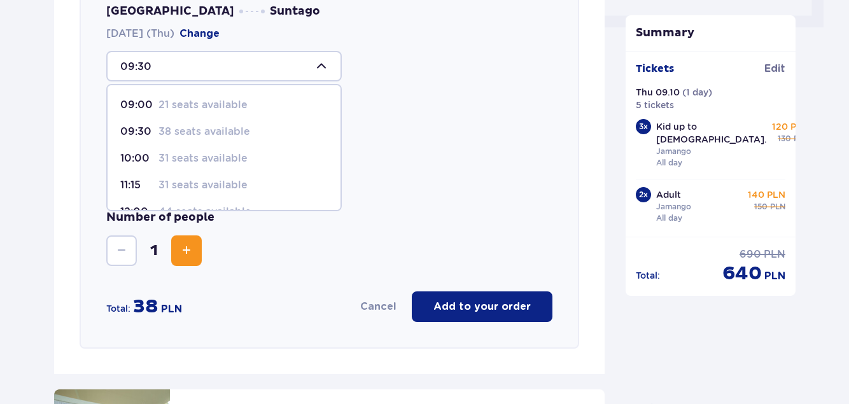
click at [130, 150] on span "10:00 31 seats available" at bounding box center [224, 158] width 233 height 27
type input "10:00"
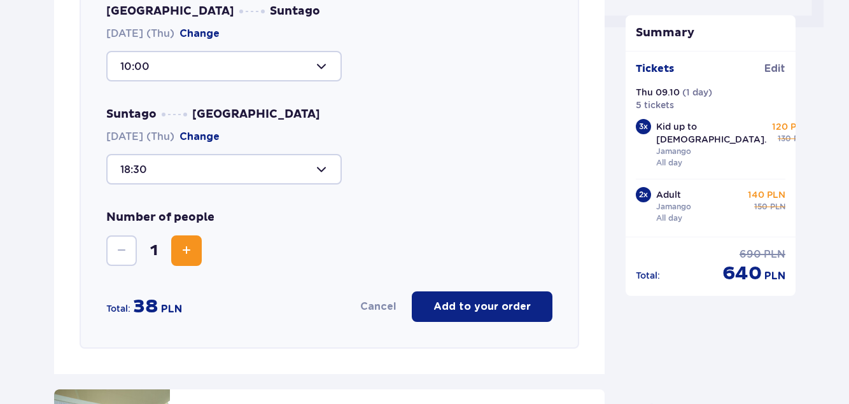
click at [207, 101] on div "Warsaw Suntago 09.10.2025 (Thu) Change 10:00 Suntago Warsaw 09.10.2025 (Thu) Ch…" at bounding box center [329, 94] width 446 height 181
click at [399, 134] on div "Suntago Warsaw 09.10.2025 (Thu) Change 18:30" at bounding box center [329, 146] width 446 height 78
click at [184, 250] on span "Increase" at bounding box center [186, 250] width 15 height 15
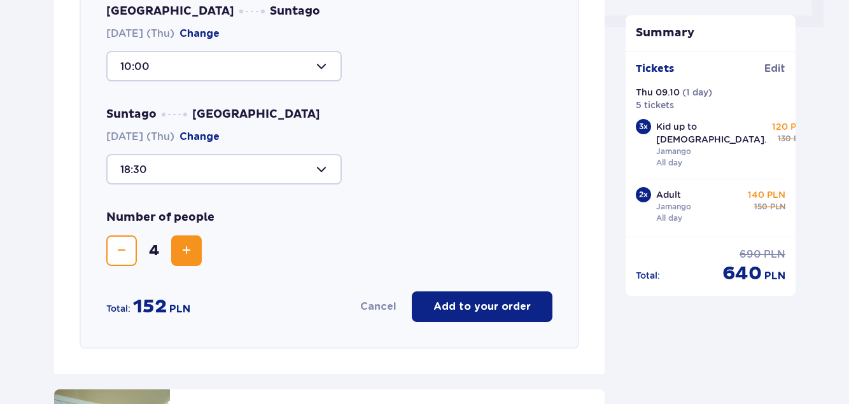
click at [184, 250] on span "Increase" at bounding box center [186, 250] width 15 height 15
click at [447, 297] on button "Add to your order" at bounding box center [482, 307] width 141 height 31
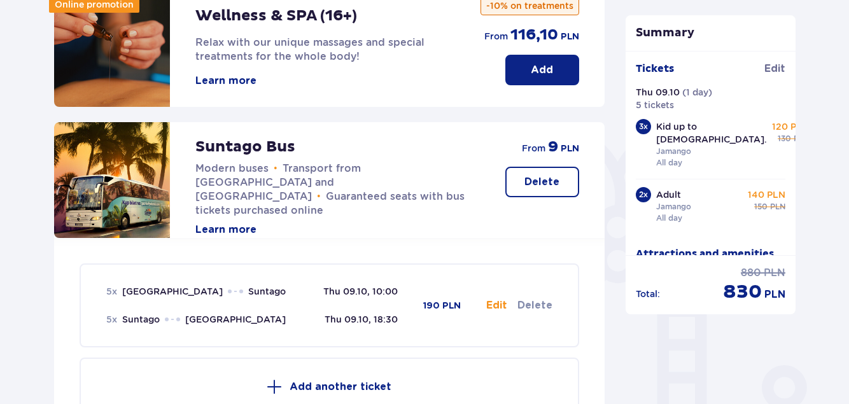
scroll to position [255, 0]
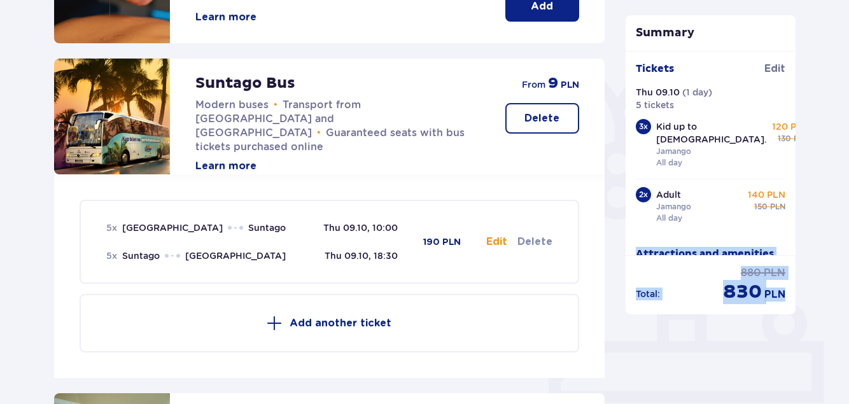
drag, startPoint x: 795, startPoint y: 195, endPoint x: 800, endPoint y: 241, distance: 46.0
click at [800, 241] on div "Summary Tickets added to cart Tickets Edit Thu 09.10 ( 1 day ) 5 tickets 3 x Ki…" at bounding box center [711, 308] width 191 height 856
click at [771, 100] on div "Thu 09.10 ( 1 day ) 5 tickets" at bounding box center [711, 98] width 150 height 25
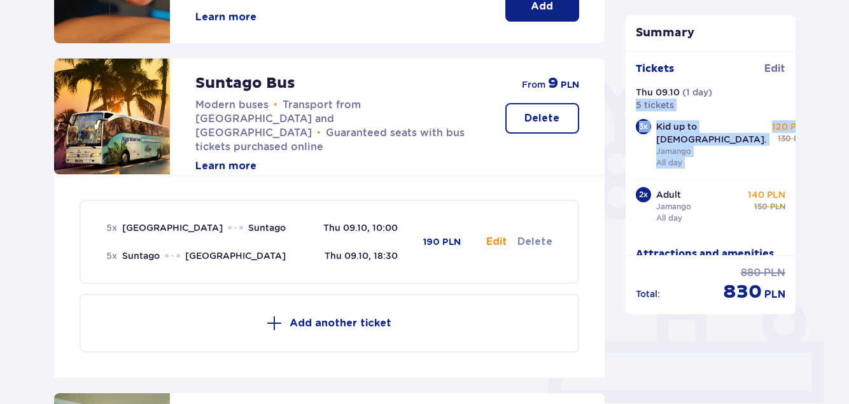
drag, startPoint x: 795, startPoint y: 100, endPoint x: 794, endPoint y: 118, distance: 17.8
click at [794, 118] on div "Tickets Edit Thu 09.10 ( 1 day ) 5 tickets 3 x Kid up to 16 y.o. Jamango All da…" at bounding box center [711, 153] width 171 height 204
click at [768, 109] on div "Thu 09.10 ( 1 day ) 5 tickets" at bounding box center [711, 98] width 150 height 25
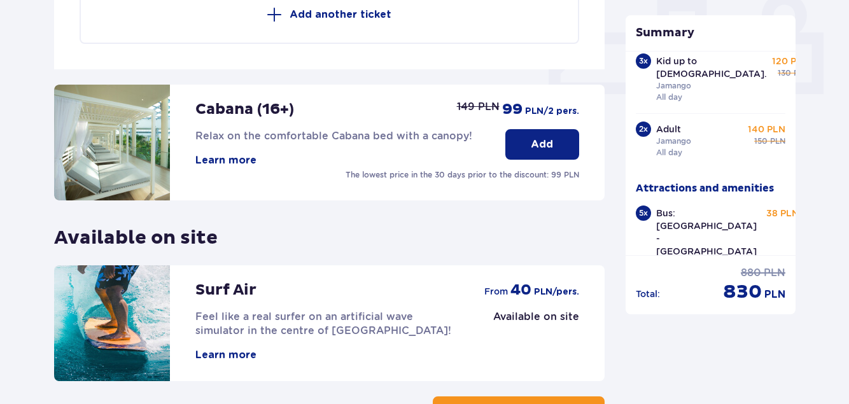
scroll to position [663, 0]
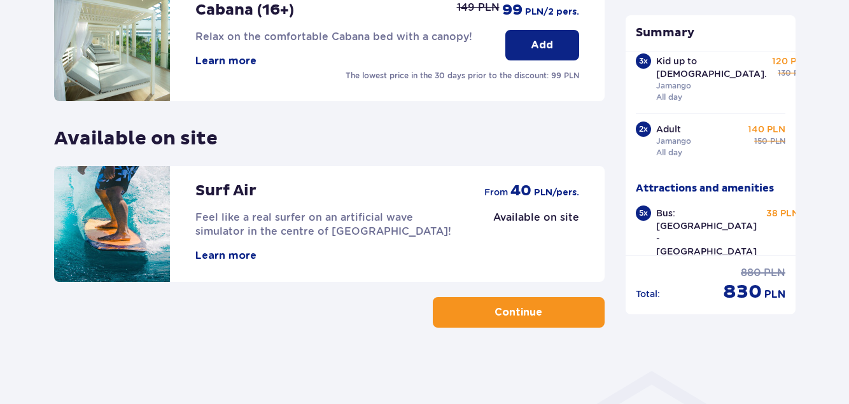
click at [500, 309] on p "Continue" at bounding box center [519, 313] width 48 height 14
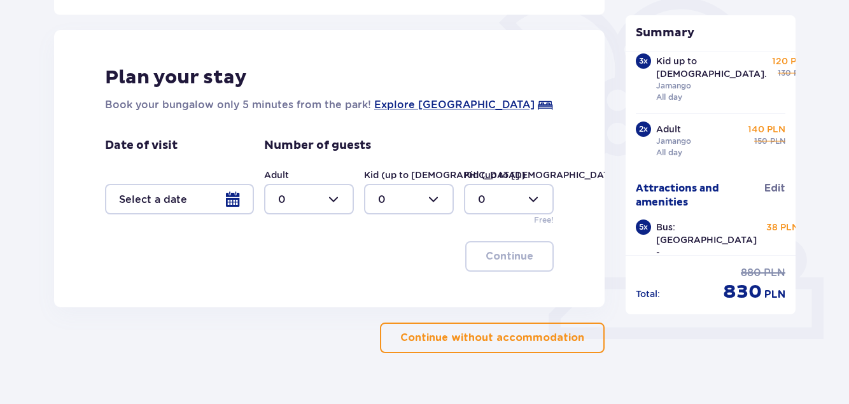
scroll to position [344, 0]
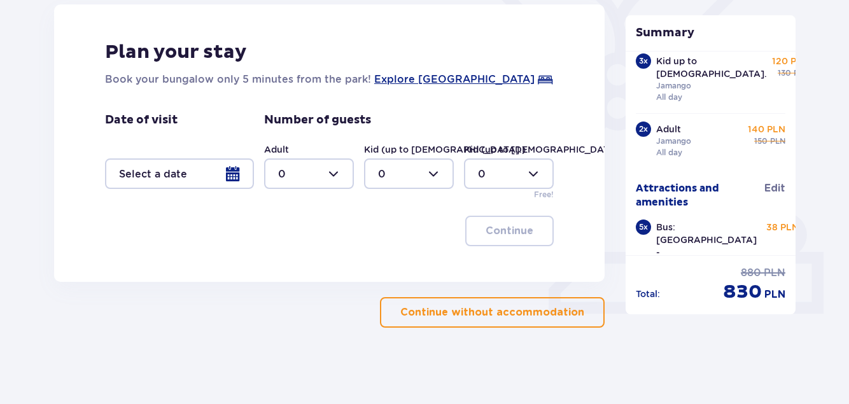
click at [486, 313] on p "Continue without accommodation" at bounding box center [492, 313] width 184 height 14
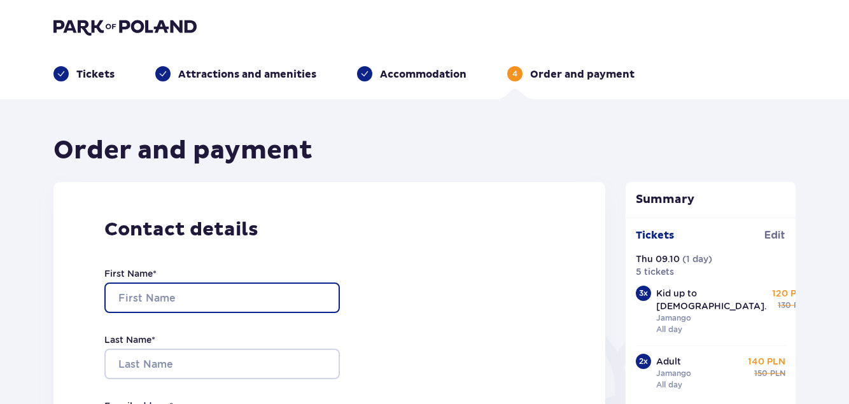
click at [212, 298] on input "First Name *" at bounding box center [222, 298] width 236 height 31
type input "sharon"
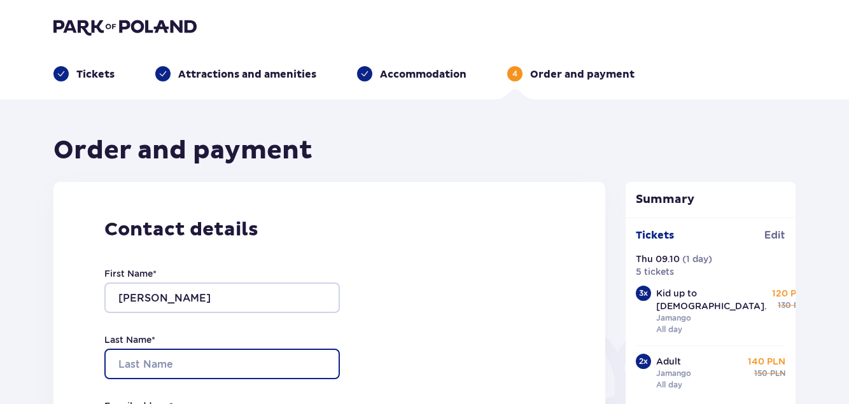
type input "mor"
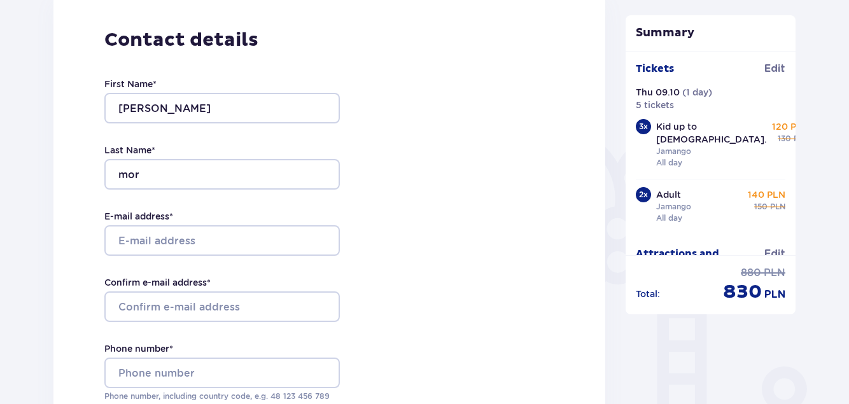
scroll to position [191, 0]
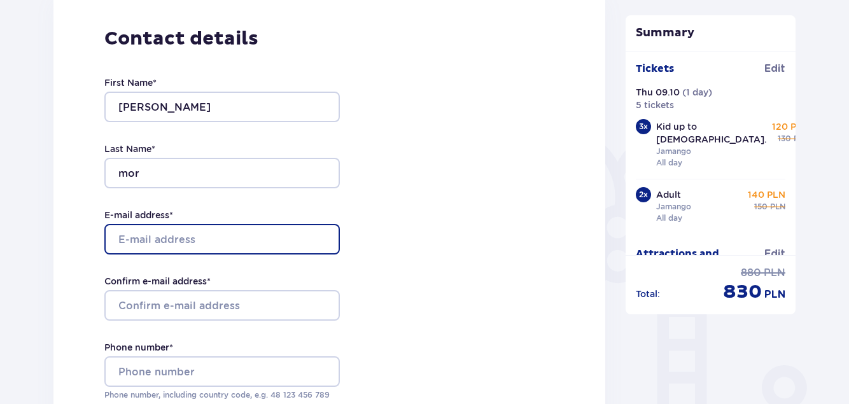
click at [167, 238] on input "E-mail address *" at bounding box center [222, 239] width 236 height 31
type input "morsharon3@gmail.com"
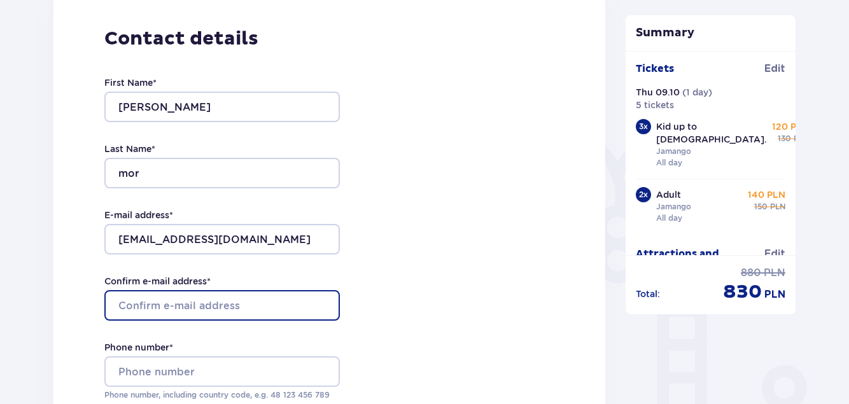
type input "morsharon3@gmail.com"
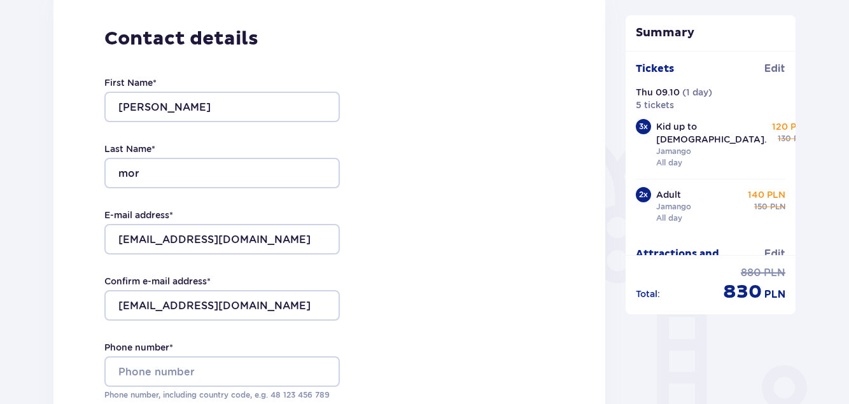
click at [373, 274] on div "Contact details First Name * sharon Last Name * mor E-mail address * morsharon3…" at bounding box center [329, 258] width 552 height 535
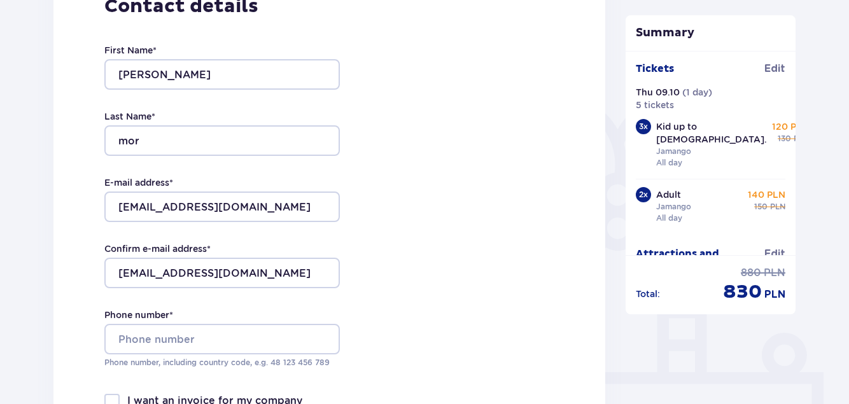
scroll to position [255, 0]
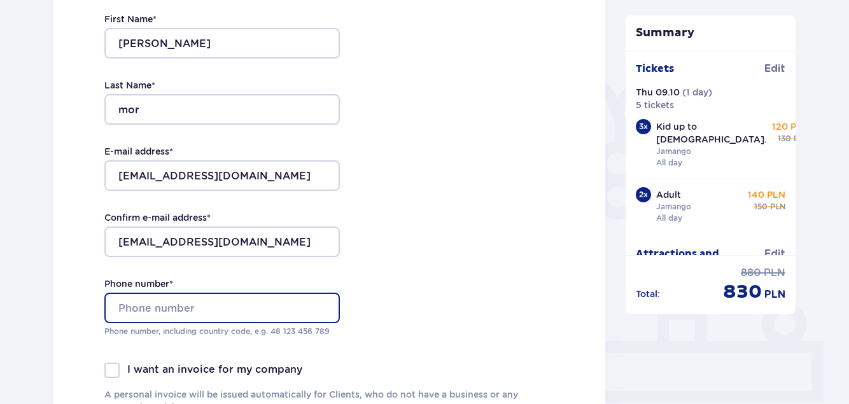
click at [194, 306] on input "Phone number *" at bounding box center [222, 308] width 236 height 31
type input "+972545951574"
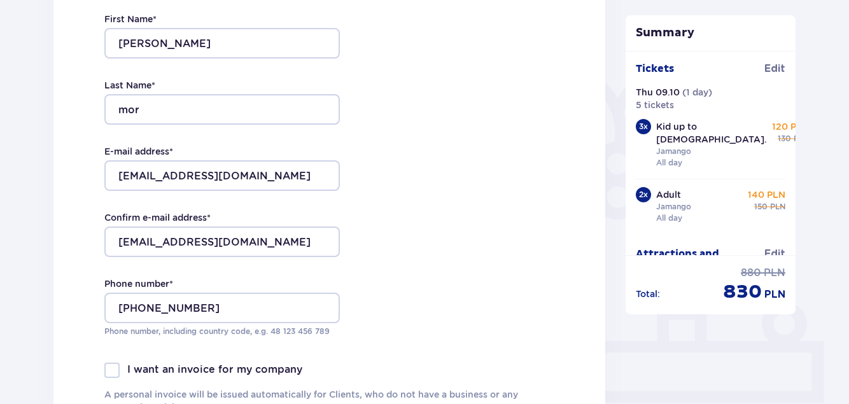
click at [377, 283] on div "Contact details First Name * sharon Last Name * mor E-mail address * morsharon3…" at bounding box center [329, 194] width 552 height 535
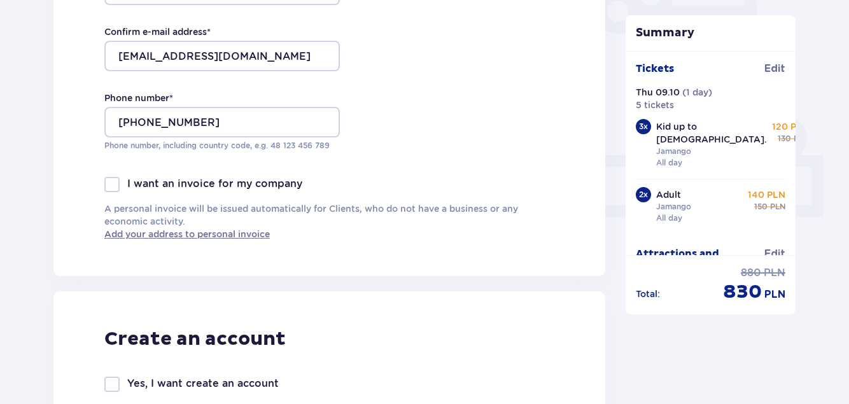
scroll to position [446, 0]
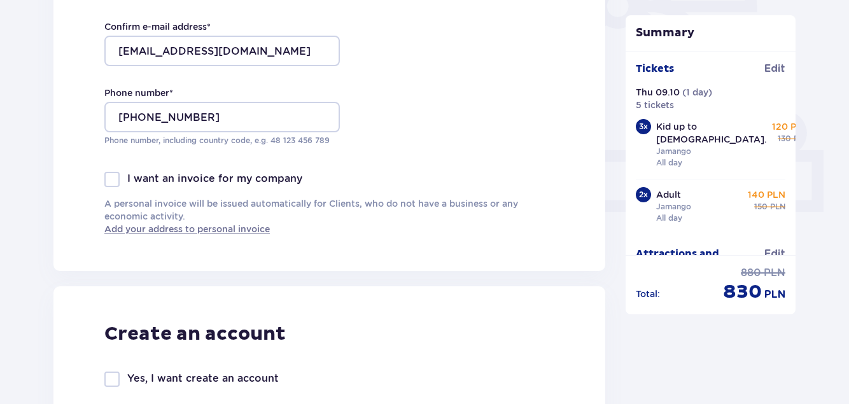
click at [109, 177] on div at bounding box center [111, 179] width 15 height 15
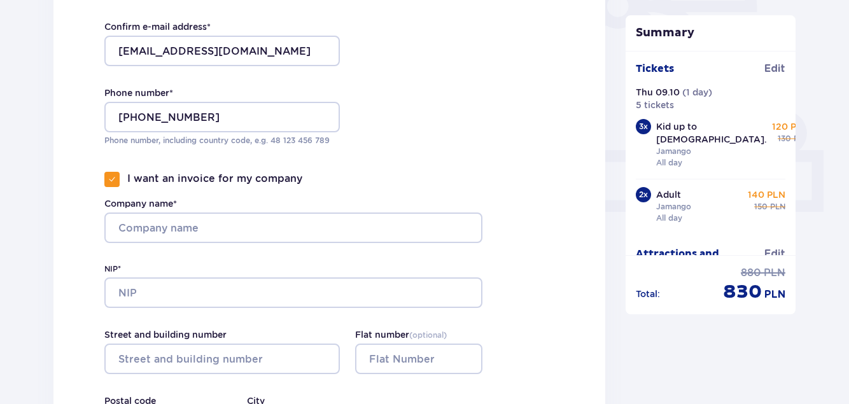
click at [109, 177] on span at bounding box center [112, 180] width 8 height 8
checkbox input "false"
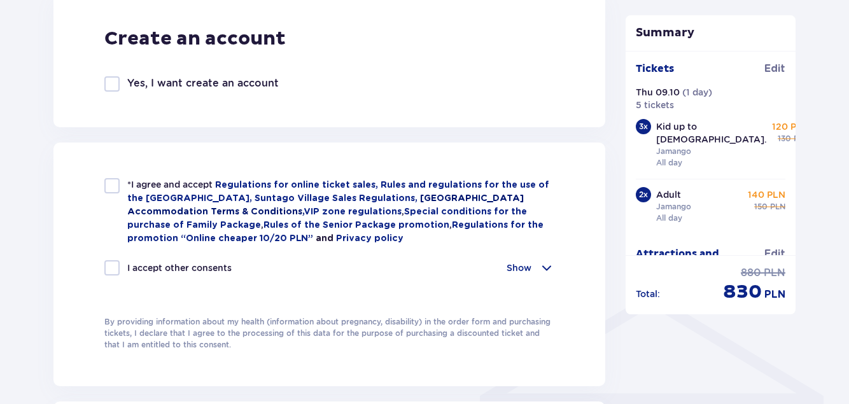
scroll to position [764, 0]
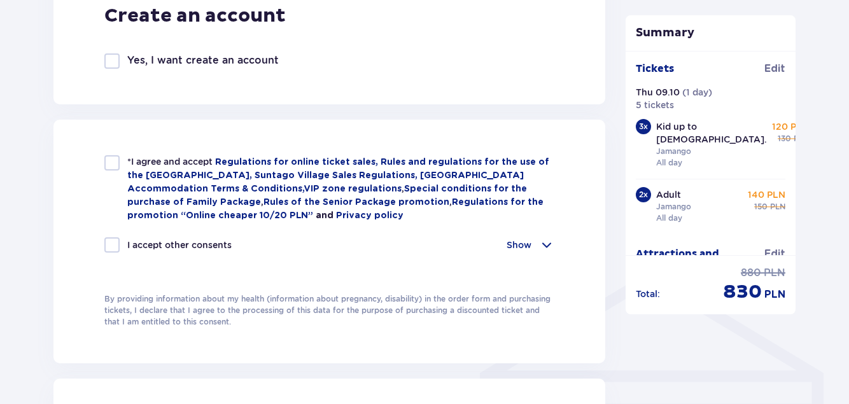
click at [107, 161] on div at bounding box center [111, 162] width 15 height 15
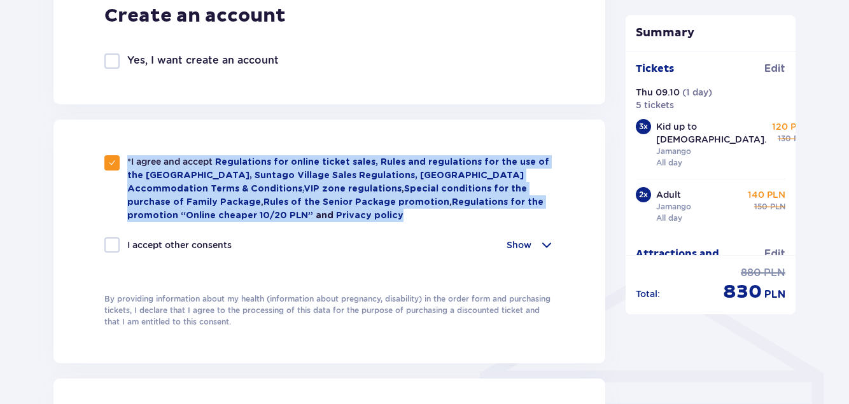
drag, startPoint x: 126, startPoint y: 162, endPoint x: 393, endPoint y: 216, distance: 272.1
click at [393, 216] on div "*I agree and accept Regulations for online ticket sales, Rules and regulations …" at bounding box center [329, 188] width 450 height 67
copy p "*I agree and accept Regulations for online ticket sales, Rules and regulations …"
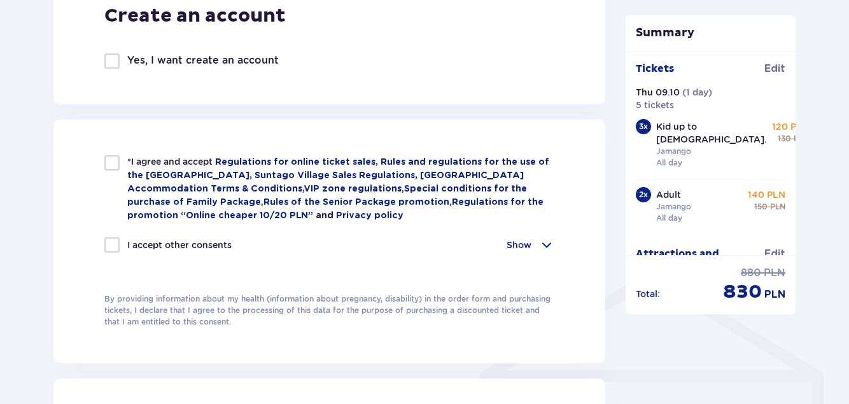
click at [369, 237] on div "I accept other consents Show" at bounding box center [329, 244] width 450 height 15
click at [107, 159] on div at bounding box center [111, 162] width 15 height 15
checkbox input "true"
click at [543, 243] on span at bounding box center [546, 244] width 15 height 15
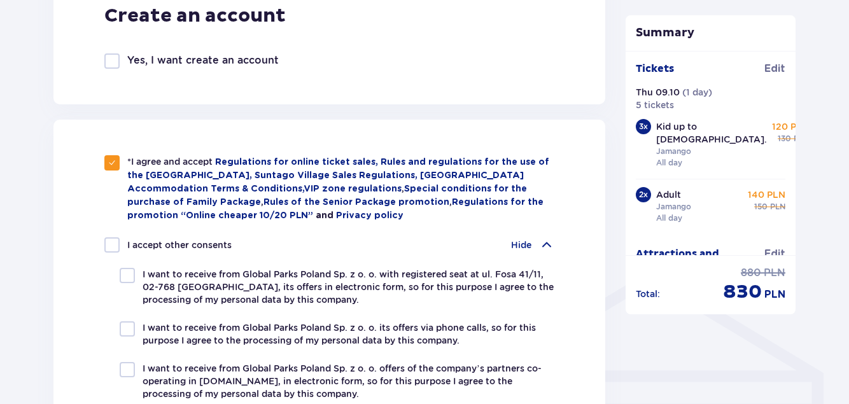
click at [543, 243] on span at bounding box center [546, 244] width 15 height 15
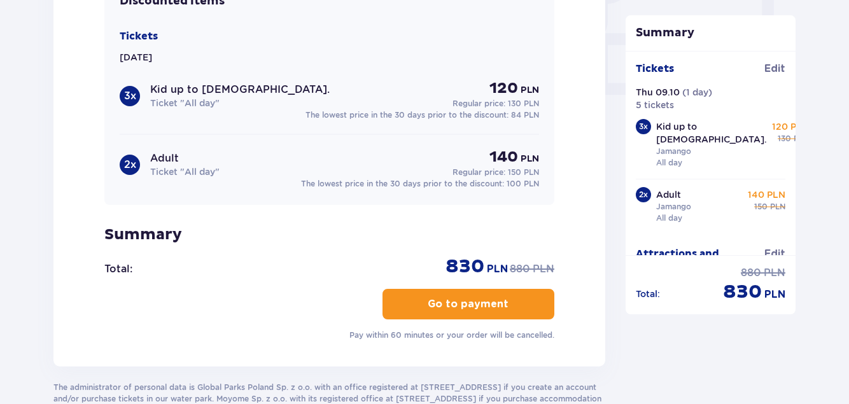
scroll to position [1273, 0]
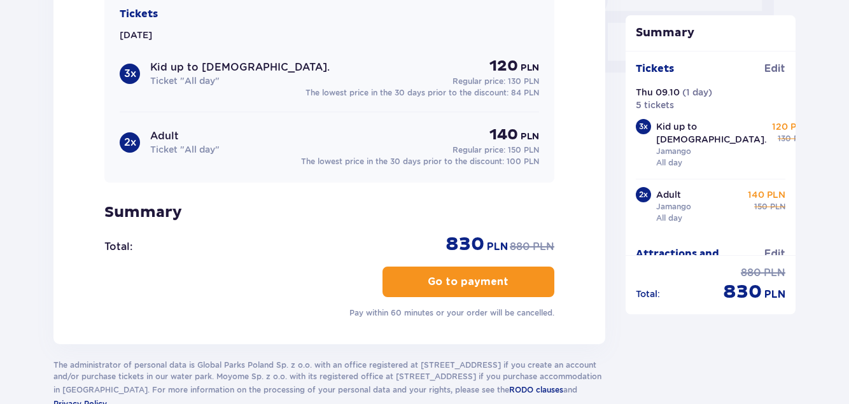
click at [458, 278] on p "Go to payment" at bounding box center [468, 282] width 81 height 14
